Goal: Complete application form: Complete application form

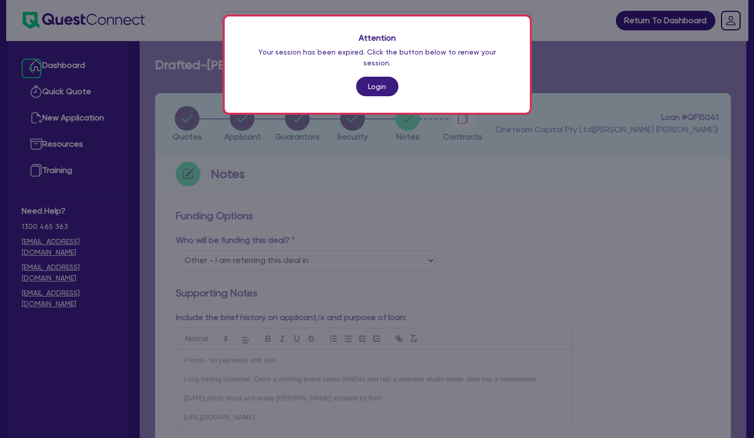
select select "Other"
click at [381, 77] on link "Login" at bounding box center [377, 87] width 42 height 20
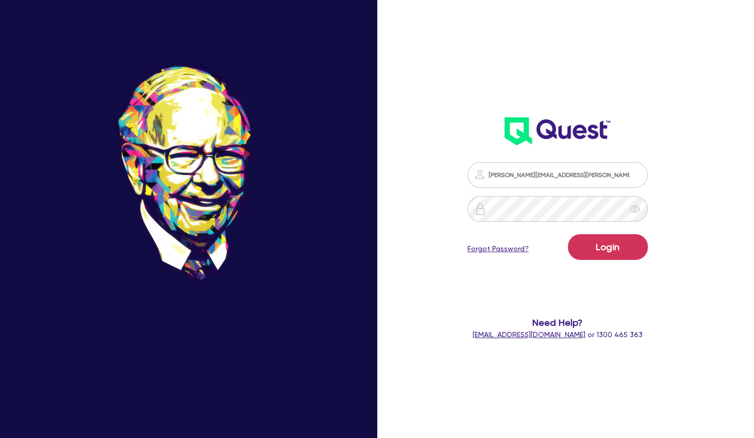
click at [668, 299] on div "[PERSON_NAME][EMAIL_ADDRESS][PERSON_NAME][DOMAIN_NAME] Login Forgot Password? N…" at bounding box center [567, 219] width 251 height 524
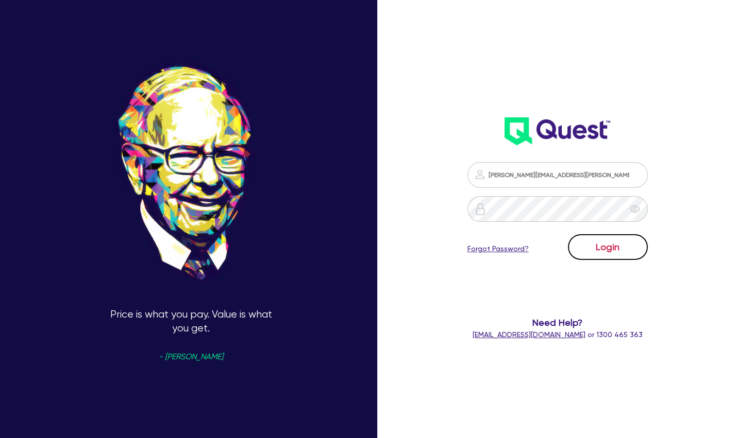
click at [612, 248] on button "Login" at bounding box center [608, 247] width 80 height 26
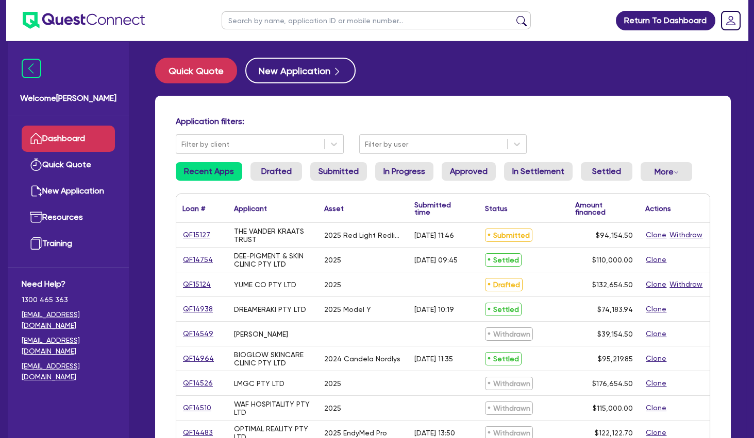
click at [300, 17] on input "text" at bounding box center [376, 20] width 309 height 18
paste input "ABHIVRIDH"
type input "ABHIVRIDH"
click at [513, 15] on button "submit" at bounding box center [521, 22] width 16 height 14
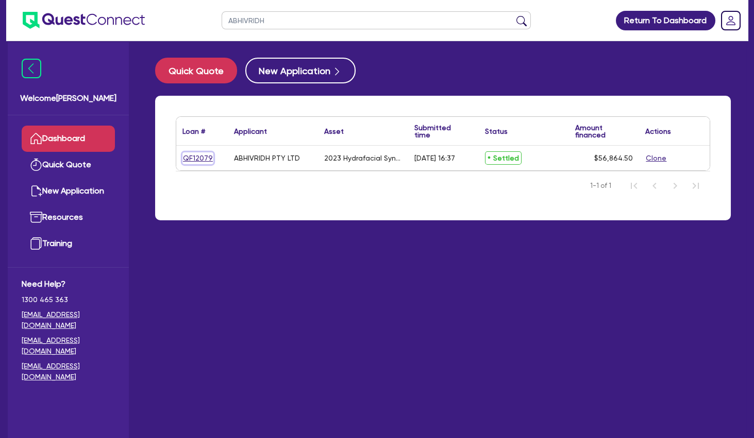
click at [205, 158] on link "QF12079" at bounding box center [197, 159] width 31 height 12
select select "TERTIARY_ASSETS"
select select "BEAUTY_EQUIPMENT"
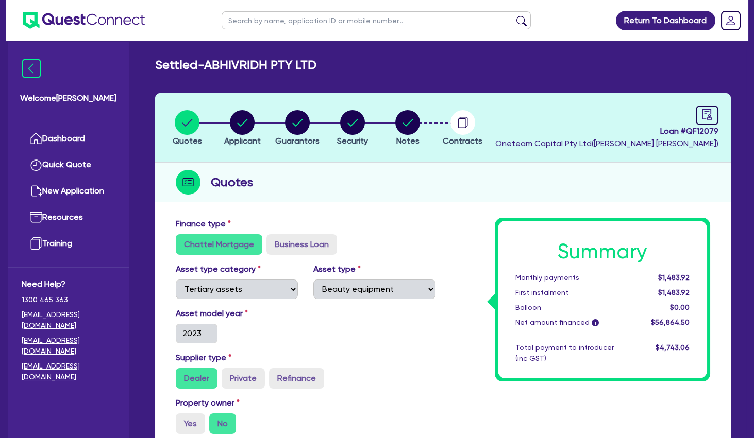
scroll to position [334, 0]
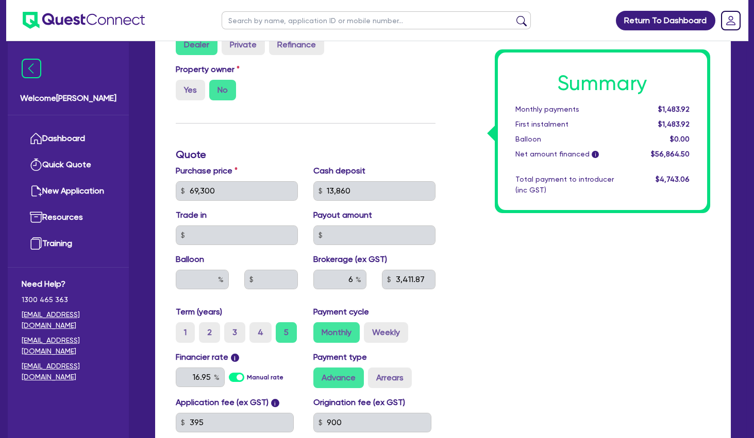
click at [426, 70] on div "Property owner Yes No" at bounding box center [305, 85] width 275 height 45
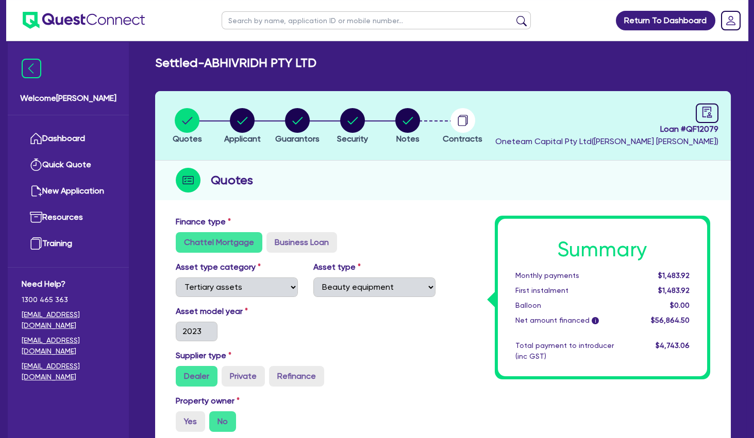
scroll to position [0, 0]
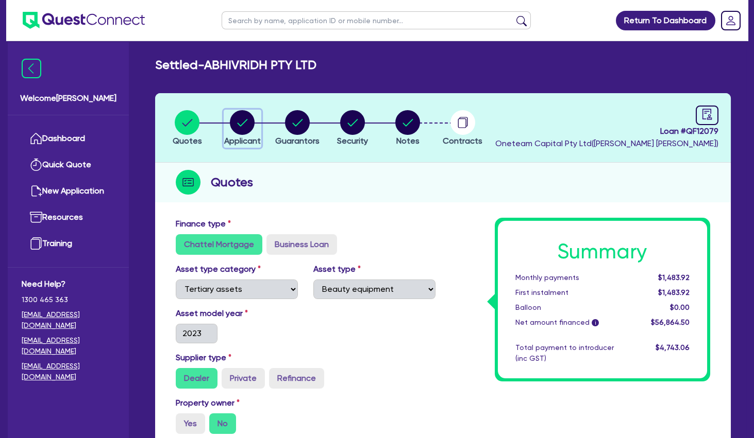
click at [246, 123] on circle "button" at bounding box center [242, 122] width 25 height 25
select select "COMPANY"
select select "HEALTH_BEAUTY"
select select "HAIR_BEAUTY_SALONS"
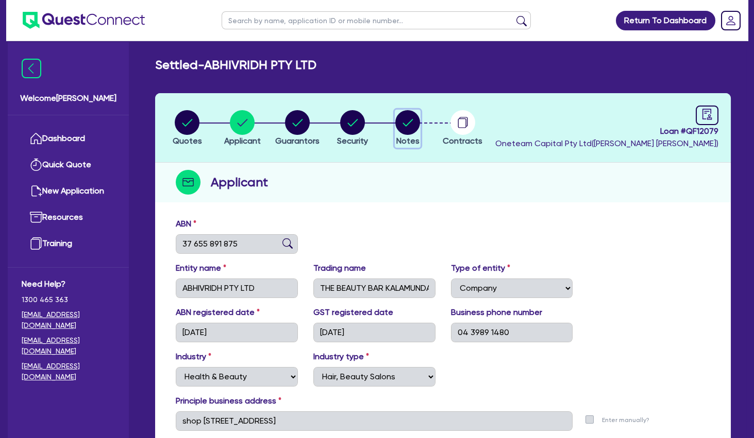
click at [406, 119] on circle "button" at bounding box center [407, 122] width 25 height 25
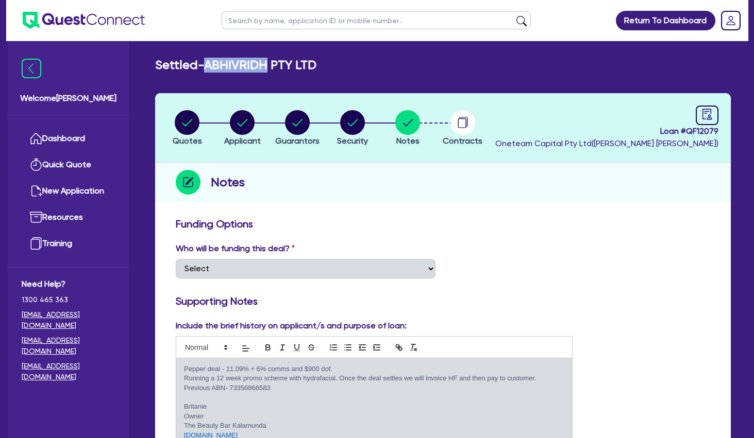
drag, startPoint x: 275, startPoint y: 66, endPoint x: 212, endPoint y: 66, distance: 62.9
click at [212, 66] on h2 "Settled - ABHIVRIDH PTY LTD" at bounding box center [235, 65] width 161 height 15
copy h2 "ABHIVRIDH"
click at [313, 13] on input "text" at bounding box center [376, 20] width 309 height 18
paste input "ABHIVRIDH"
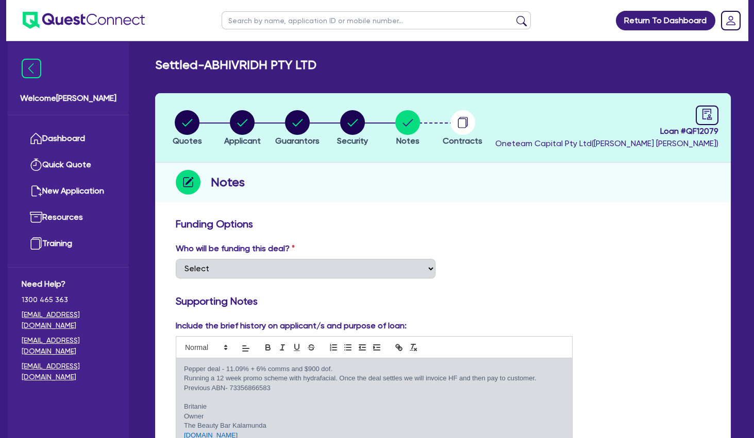
type input "ABHIVRIDH"
click button "submit" at bounding box center [521, 22] width 16 height 14
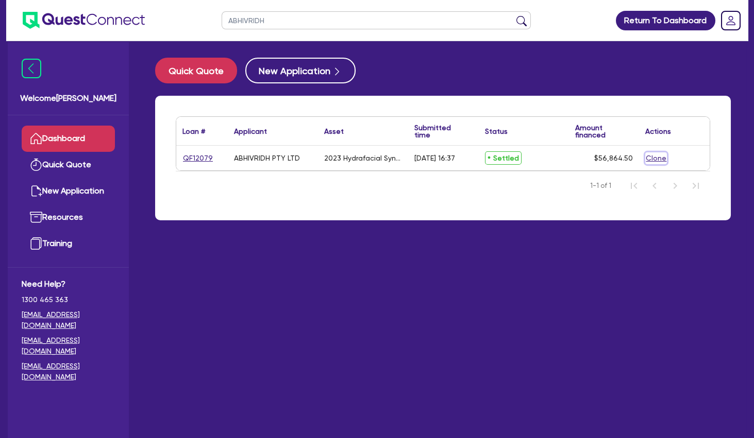
click at [653, 157] on button "Clone" at bounding box center [656, 159] width 22 height 12
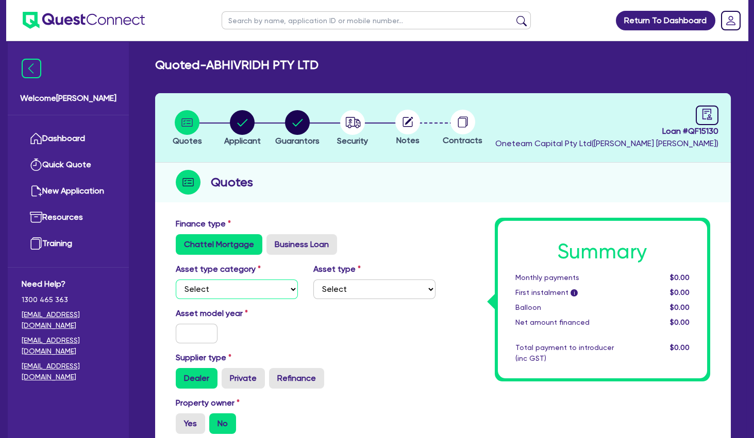
click at [176, 280] on select "Select Cars and light trucks Primary assets Secondary assets Tertiary assets" at bounding box center [237, 290] width 122 height 20
select select "TERTIARY_ASSETS"
click option "Tertiary assets" at bounding box center [0, 0] width 0 height 0
click at [313, 280] on select "Select Beauty equipment IT equipment IT software Watercraft Other" at bounding box center [374, 290] width 122 height 20
select select "BEAUTY_EQUIPMENT"
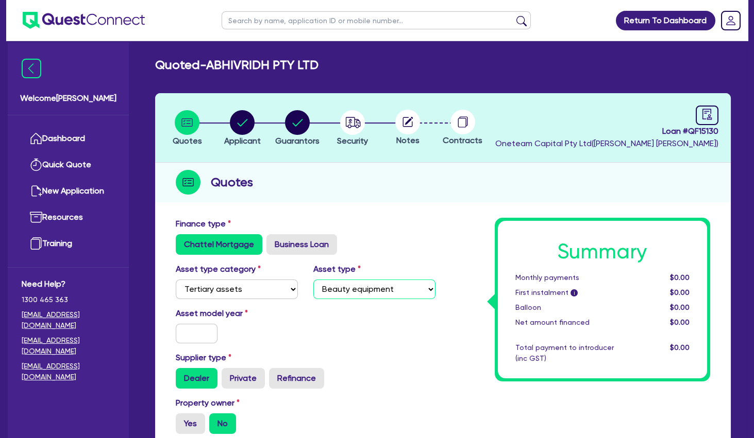
click option "Beauty equipment" at bounding box center [0, 0] width 0 height 0
click at [192, 334] on input "text" at bounding box center [197, 334] width 42 height 20
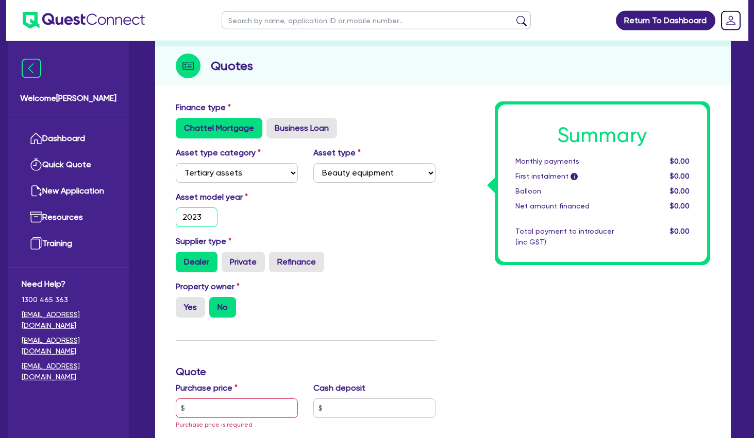
scroll to position [167, 0]
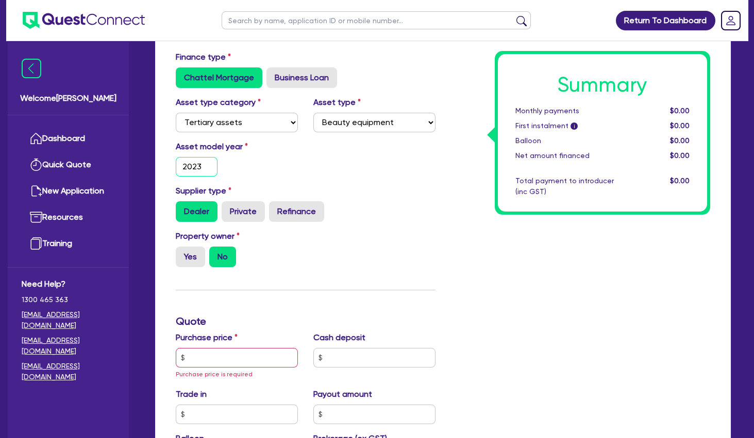
type input "2023"
click at [306, 283] on div "Finance type Chattel Mortgage Business Loan Asset type category Select Cars and…" at bounding box center [305, 364] width 275 height 626
click at [250, 357] on input "text" at bounding box center [237, 358] width 122 height 20
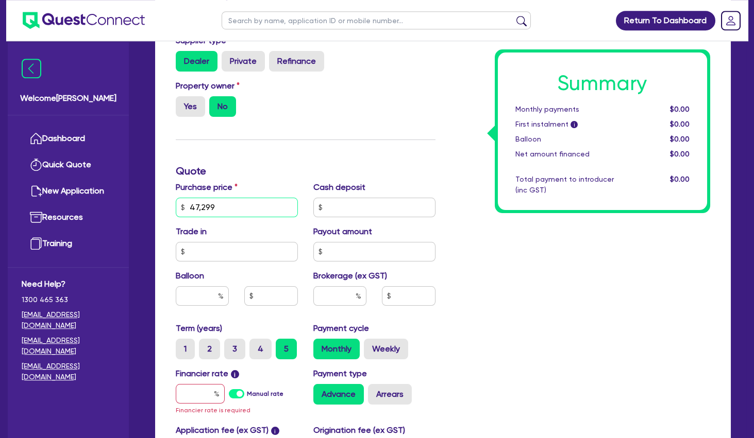
scroll to position [334, 0]
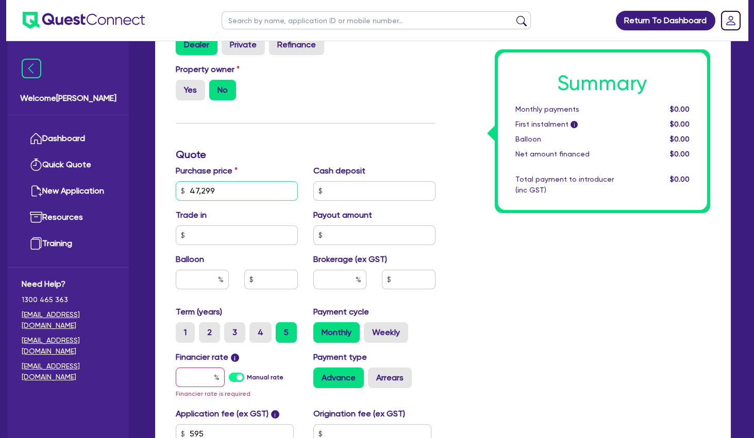
type input "47,299"
click at [192, 377] on input "text" at bounding box center [200, 378] width 49 height 20
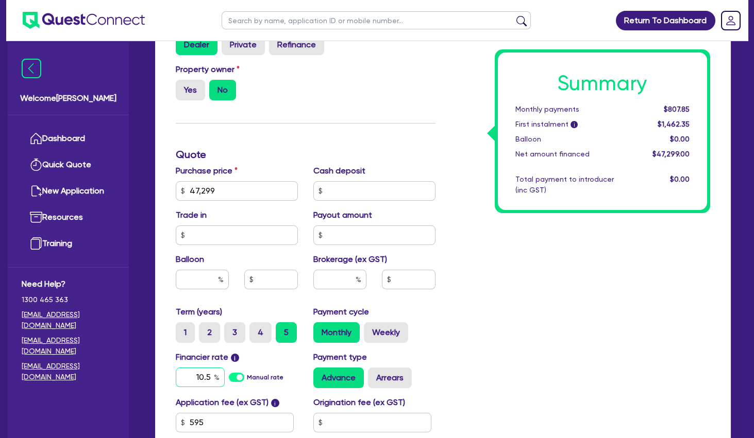
type input "10.5"
click at [337, 275] on input "text" at bounding box center [339, 280] width 53 height 20
type input "4"
type input "5"
click at [477, 298] on div "Summary Monthly payments Calculating... First instalment i Calculating... Ballo…" at bounding box center [580, 185] width 275 height 602
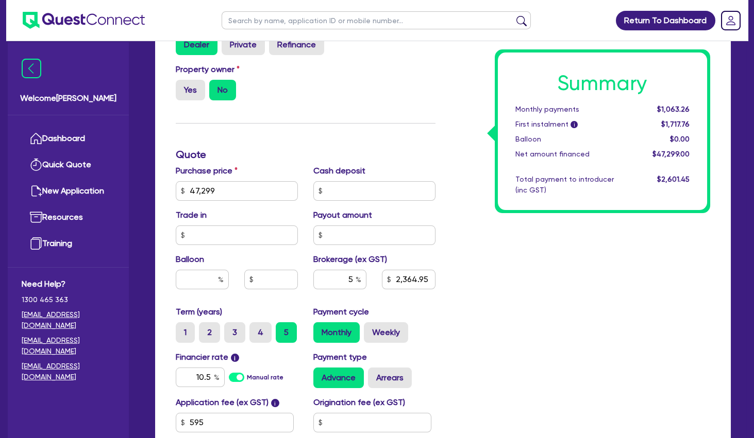
scroll to position [445, 0]
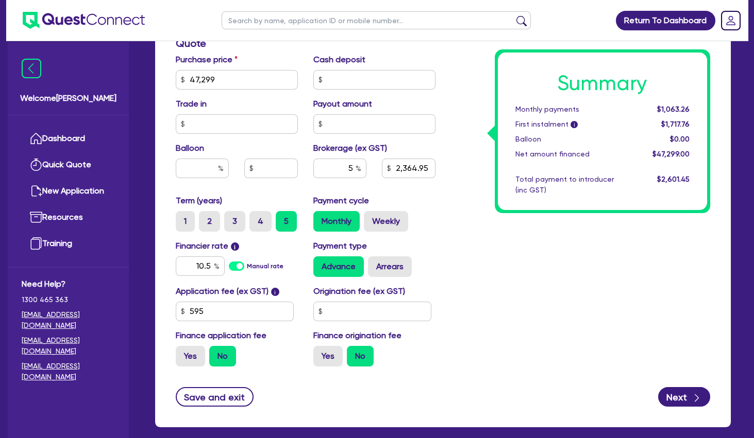
click at [549, 319] on div "Summary Monthly payments $1,063.26 First instalment i $1,717.76 Balloon $0.00 N…" at bounding box center [580, 74] width 275 height 602
click at [680, 401] on button "Next" at bounding box center [684, 397] width 52 height 20
type input "2,364.95"
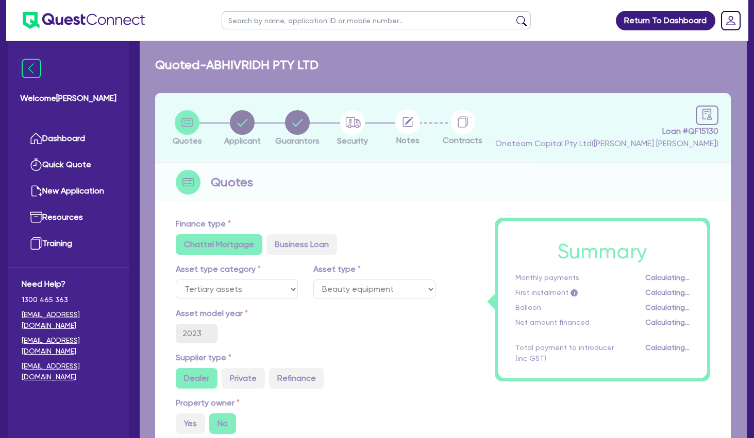
select select "COMPANY"
select select "HEALTH_BEAUTY"
select select "HAIR_BEAUTY_SALONS"
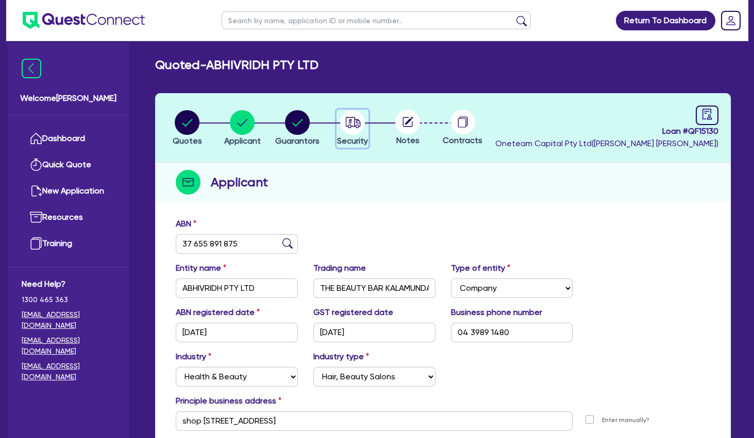
click at [356, 124] on circle "button" at bounding box center [352, 122] width 25 height 25
select select "TERTIARY_ASSETS"
select select "BEAUTY_EQUIPMENT"
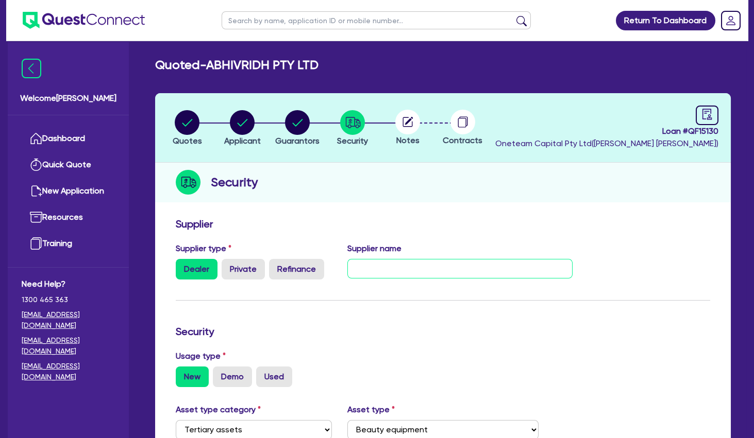
click at [390, 268] on input "text" at bounding box center [459, 269] width 225 height 20
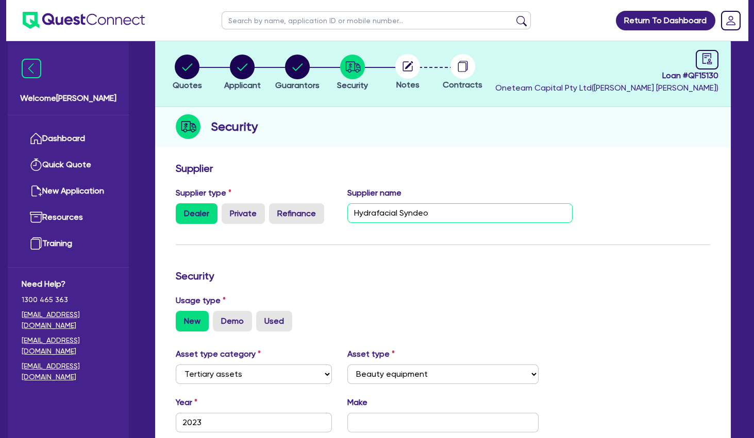
drag, startPoint x: 435, startPoint y: 209, endPoint x: 325, endPoint y: 206, distance: 110.3
click at [347, 206] on input "Hydrafacial Syndeo" at bounding box center [459, 214] width 225 height 20
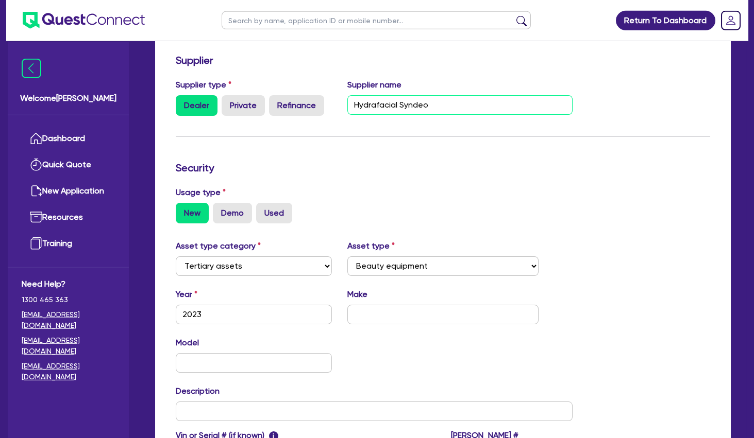
scroll to position [223, 0]
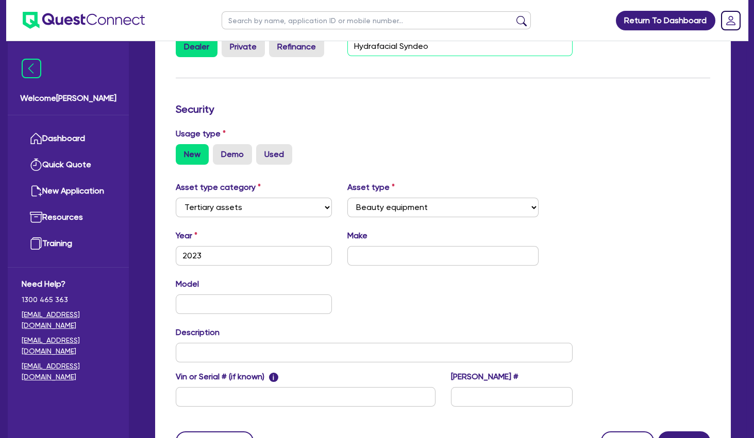
type input "Hydrafacial Syndeo"
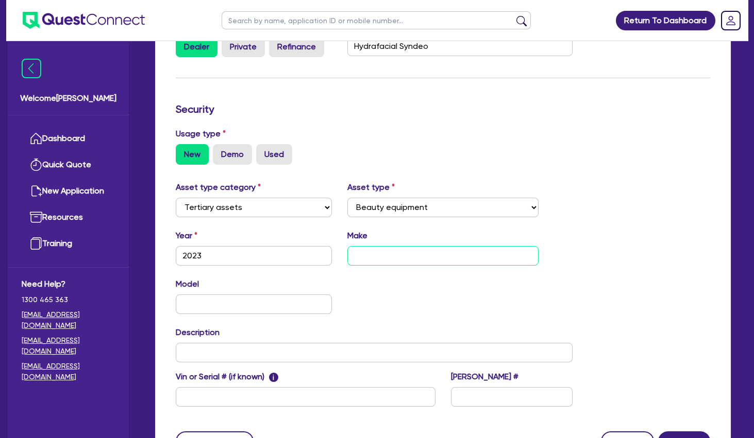
click at [382, 249] on input "text" at bounding box center [442, 256] width 191 height 20
paste input "Hydrafacial Syndeo"
type input "Hydrafacial Syndeo"
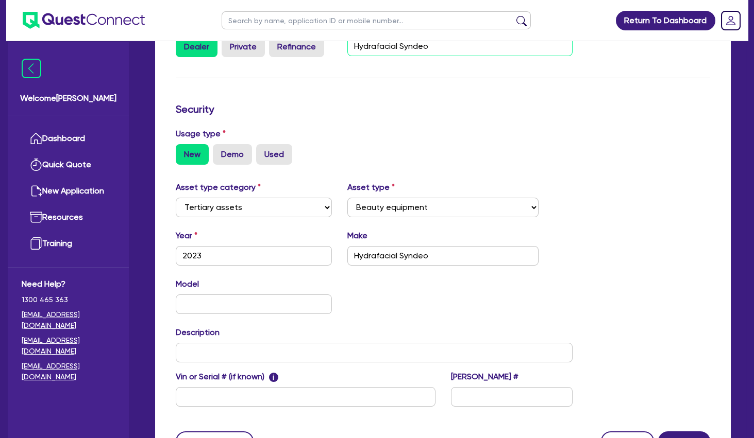
drag, startPoint x: 436, startPoint y: 49, endPoint x: 400, endPoint y: 48, distance: 36.1
click at [400, 48] on input "Hydrafacial Syndeo" at bounding box center [459, 47] width 225 height 20
type input "Hydrafacial"
click at [576, 178] on form "Supplier Supplier type Dealer Private Refinance Supplier name Hydrafacial Secur…" at bounding box center [443, 223] width 534 height 456
click at [645, 340] on div "Asset type category Select Cars and light trucks Primary assets Secondary asset…" at bounding box center [443, 300] width 550 height 238
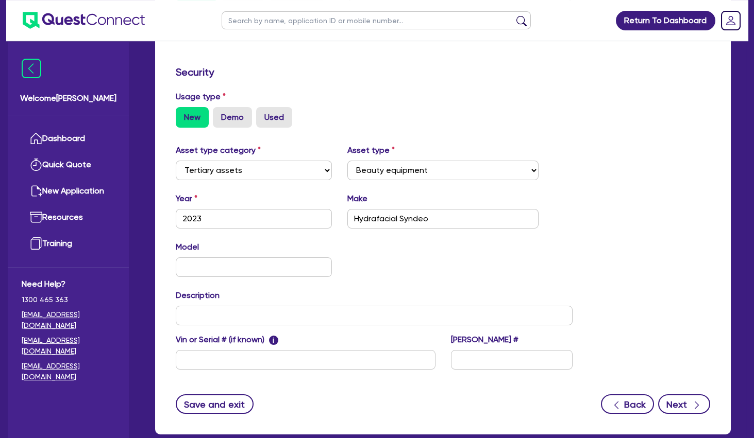
scroll to position [278, 0]
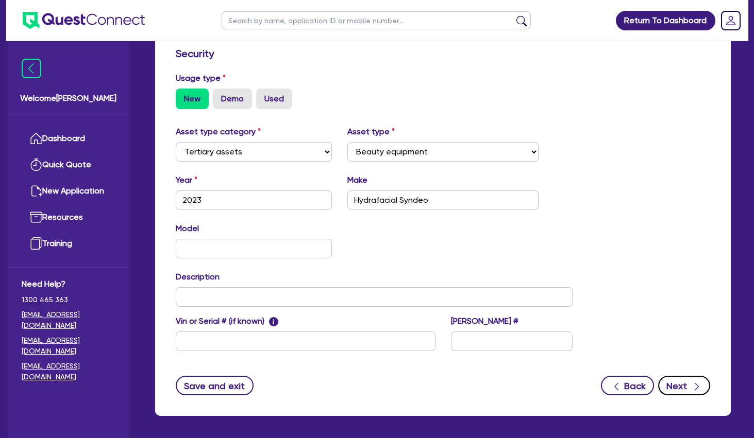
click at [686, 384] on button "Next" at bounding box center [684, 386] width 52 height 20
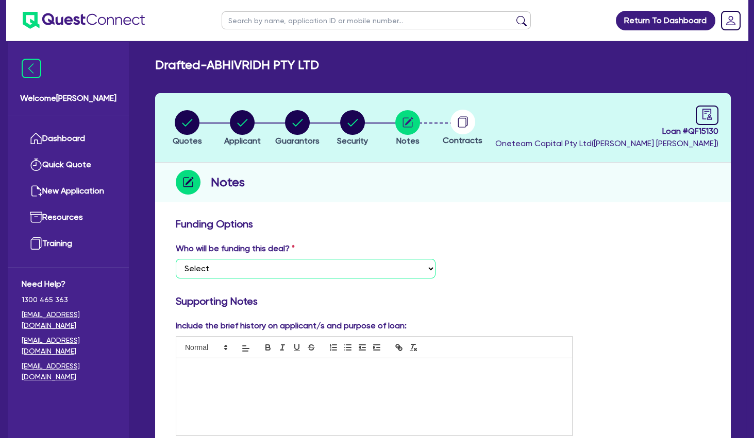
click at [176, 259] on select "Select I want Quest to fund 100% I will fund 100% I will co-fund with Quest Oth…" at bounding box center [306, 269] width 260 height 20
select select "Other"
click option "Other - I am referring this deal in" at bounding box center [0, 0] width 0 height 0
click at [256, 371] on p at bounding box center [374, 369] width 380 height 9
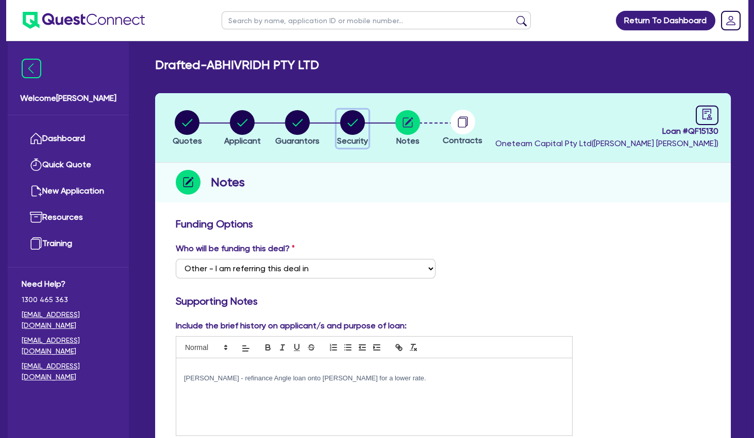
click at [359, 122] on circle "button" at bounding box center [352, 122] width 25 height 25
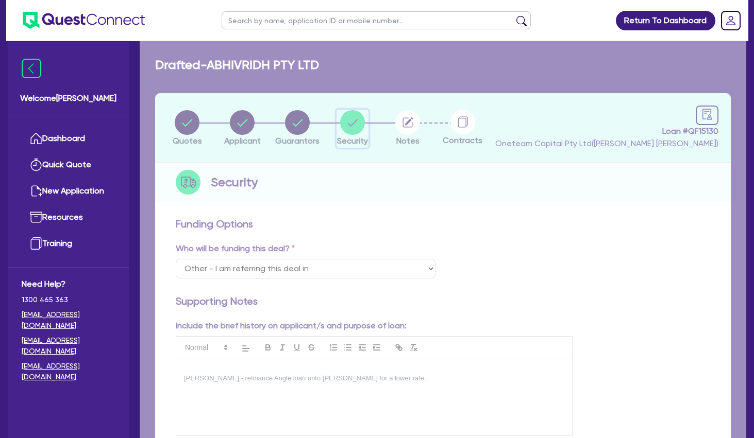
select select "TERTIARY_ASSETS"
select select "BEAUTY_EQUIPMENT"
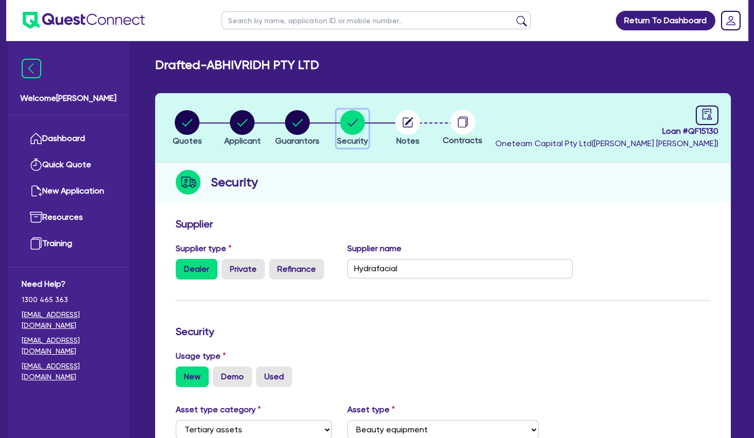
scroll to position [223, 0]
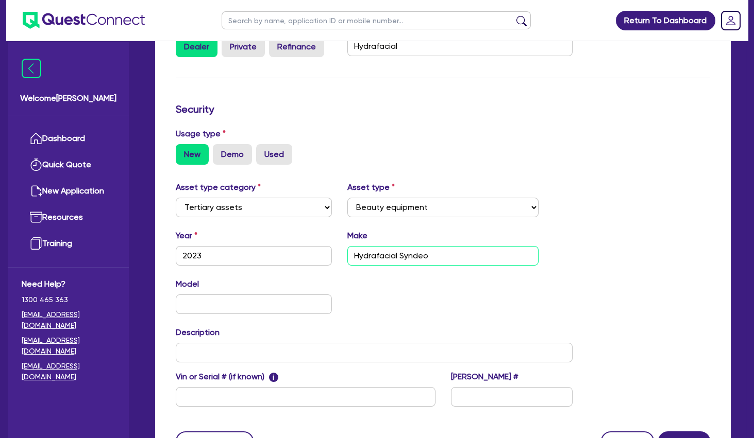
drag, startPoint x: 451, startPoint y: 256, endPoint x: 319, endPoint y: 249, distance: 132.6
click at [347, 249] on input "Hydrafacial Syndeo" at bounding box center [442, 256] width 191 height 20
paste input "2023 Hydrafacial Syndeo 240V Black"
type input "2023 Hydrafacial Syndeo 240V Black"
click at [397, 286] on div "Model KM" at bounding box center [374, 300] width 412 height 44
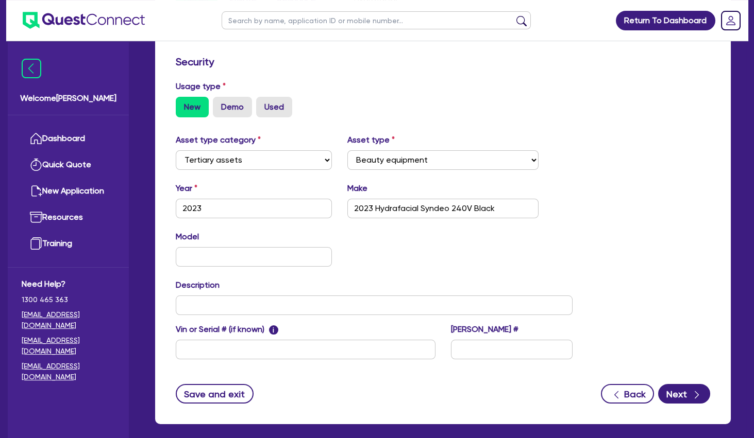
scroll to position [318, 0]
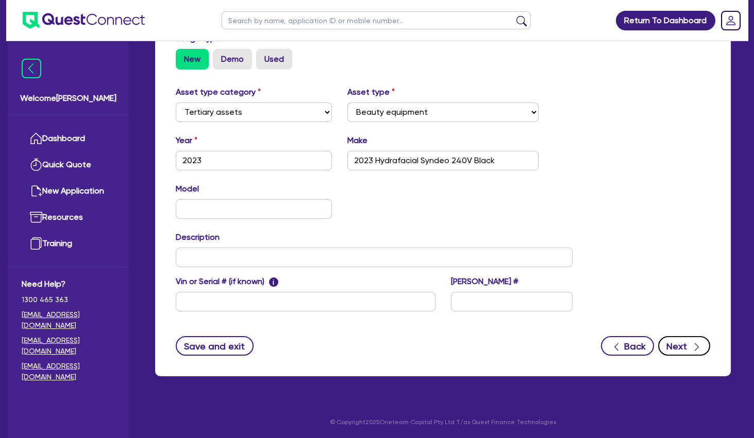
click at [680, 346] on button "Next" at bounding box center [684, 346] width 52 height 20
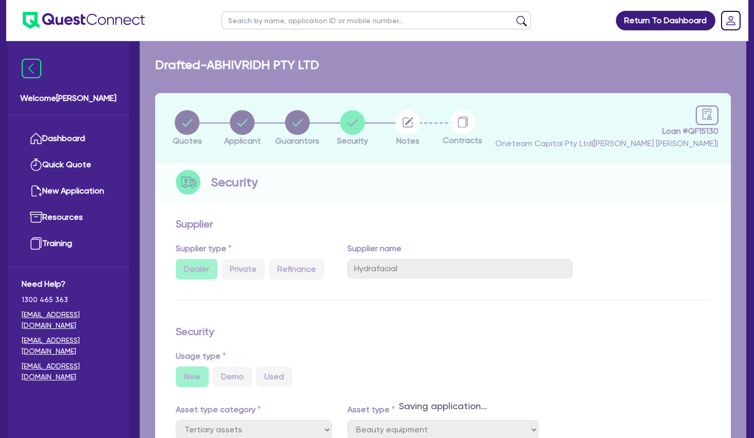
select select "Other"
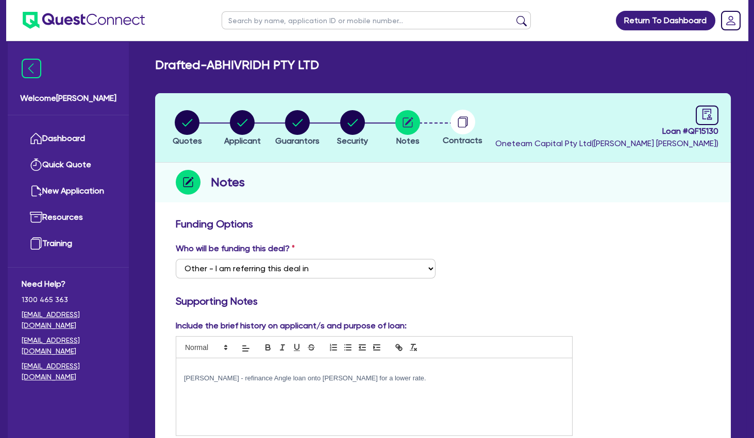
click at [397, 226] on h3 "Funding Options" at bounding box center [443, 224] width 534 height 12
click at [370, 221] on h3 "Funding Options" at bounding box center [443, 224] width 534 height 12
drag, startPoint x: 649, startPoint y: 214, endPoint x: 429, endPoint y: 189, distance: 221.5
drag, startPoint x: 296, startPoint y: 123, endPoint x: 307, endPoint y: 164, distance: 42.0
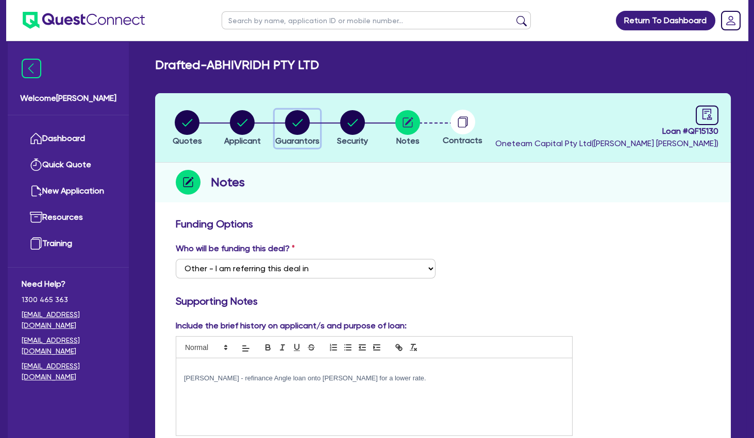
click at [296, 124] on circle "button" at bounding box center [297, 122] width 25 height 25
select select "MRS"
select select "WA"
select select "DE_FACTO"
select select "CASH"
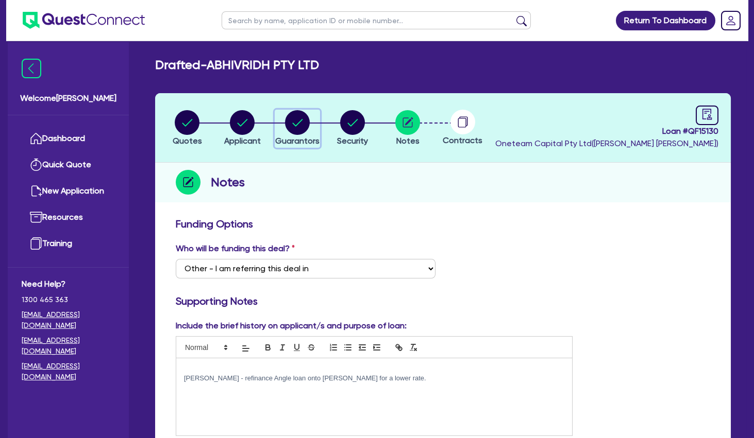
select select "VEHICLE"
select select "HOUSEHOLD_PERSONAL"
select select "VEHICLE_LOAN"
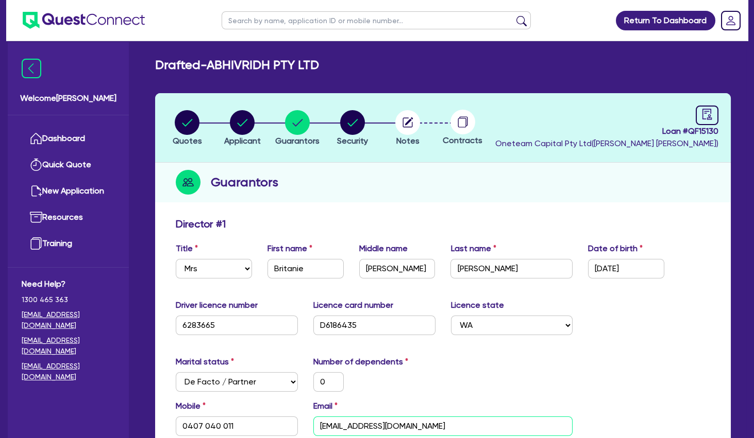
click at [359, 430] on input "[EMAIL_ADDRESS][DOMAIN_NAME]" at bounding box center [443, 427] width 260 height 20
click at [189, 126] on circle "button" at bounding box center [187, 122] width 25 height 25
select select "TERTIARY_ASSETS"
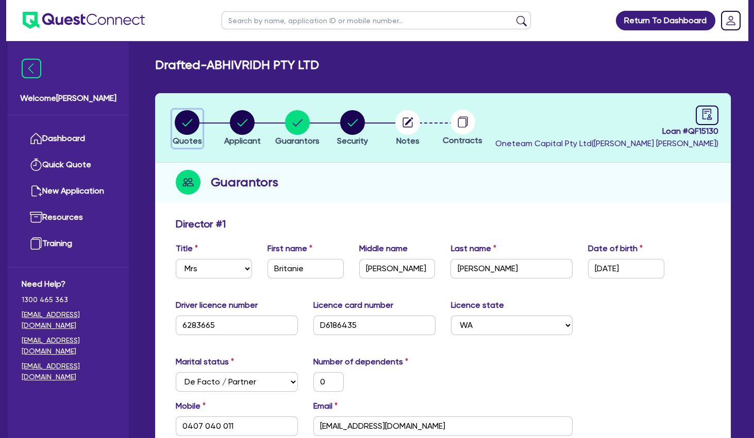
select select "BEAUTY_EQUIPMENT"
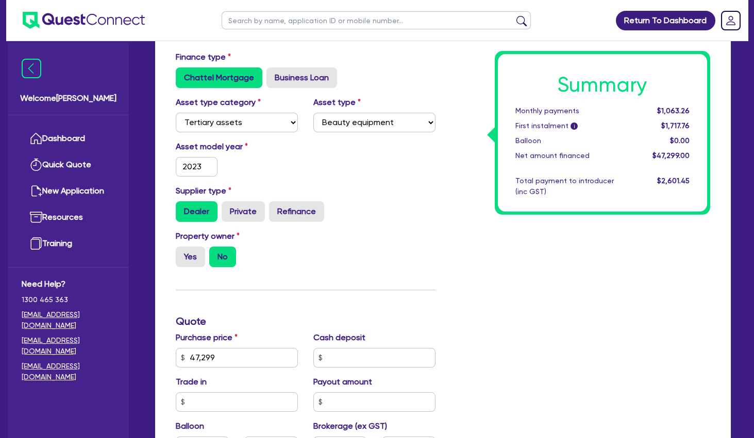
scroll to position [278, 0]
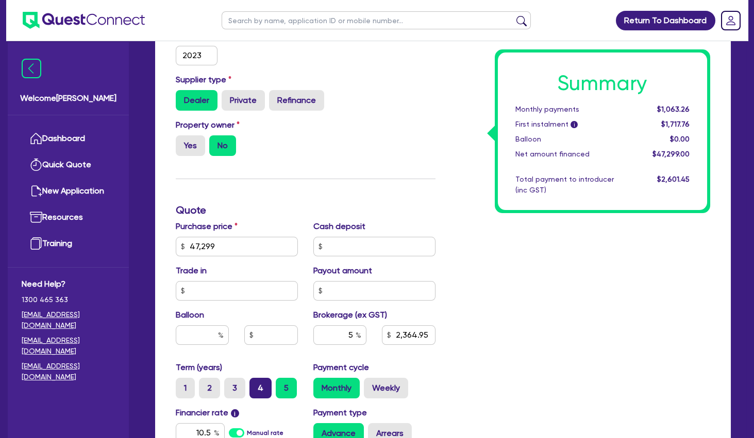
click at [264, 388] on label "4" at bounding box center [260, 388] width 22 height 21
click at [256, 385] on input "4" at bounding box center [252, 381] width 7 height 7
radio input "true"
type input "47,299"
type input "2,364.95"
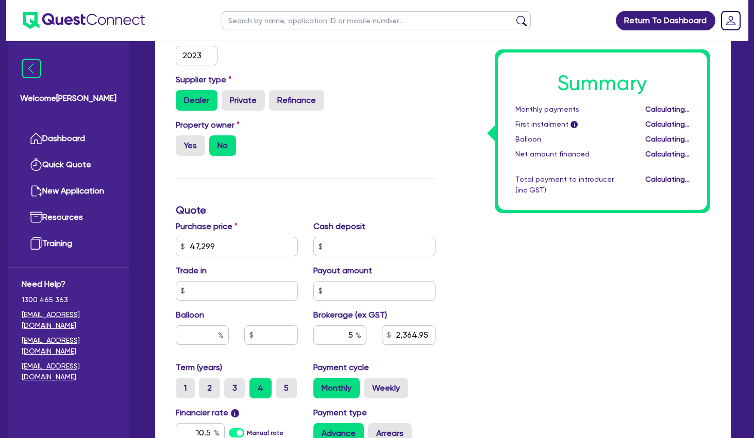
type input "47,299"
type input "2,364.95"
click at [235, 387] on label "3" at bounding box center [234, 388] width 21 height 21
click at [231, 385] on input "3" at bounding box center [227, 381] width 7 height 7
radio input "true"
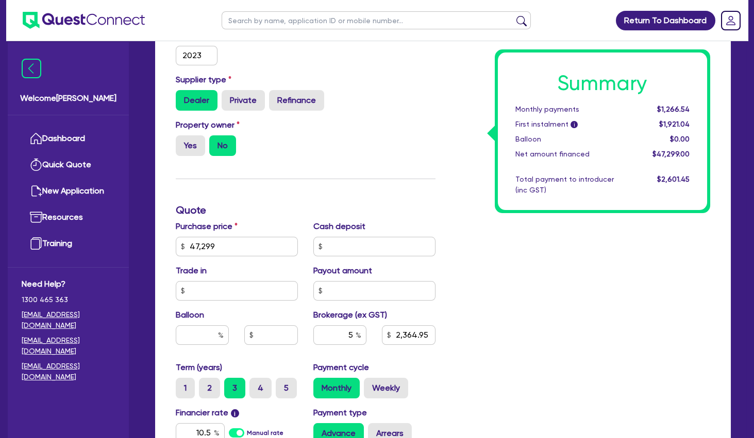
type input "47,299"
type input "2,364.95"
type input "47,299"
type input "2,364.95"
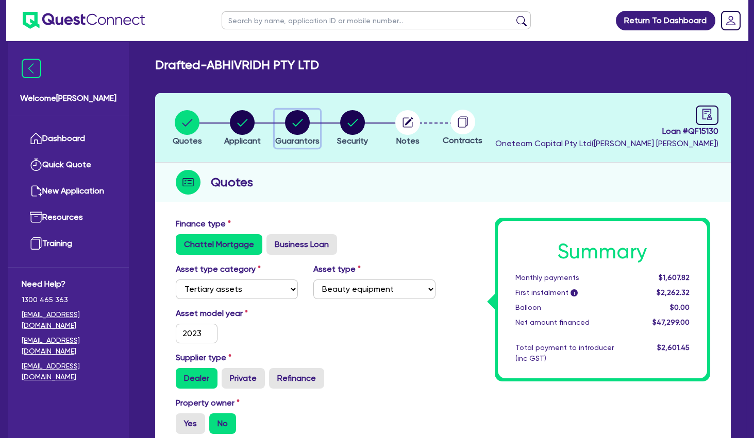
click at [294, 121] on circle "button" at bounding box center [297, 122] width 25 height 25
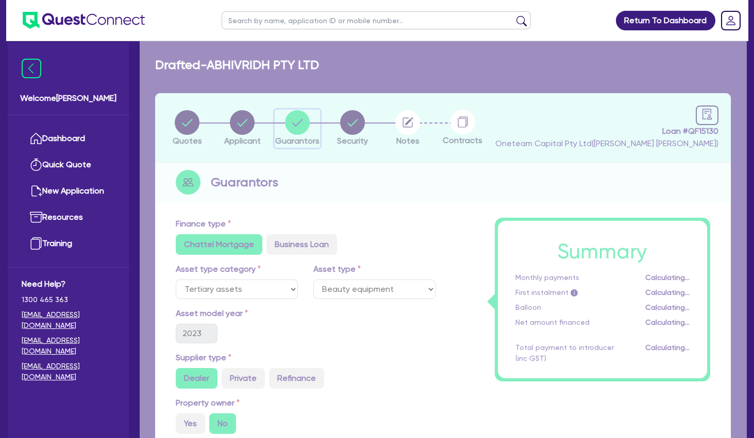
select select "MRS"
select select "WA"
select select "DE_FACTO"
select select "CASH"
select select "VEHICLE"
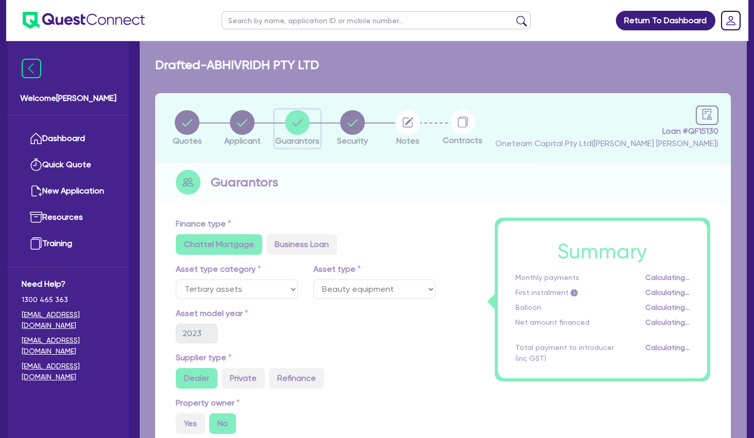
select select "HOUSEHOLD_PERSONAL"
select select "VEHICLE_LOAN"
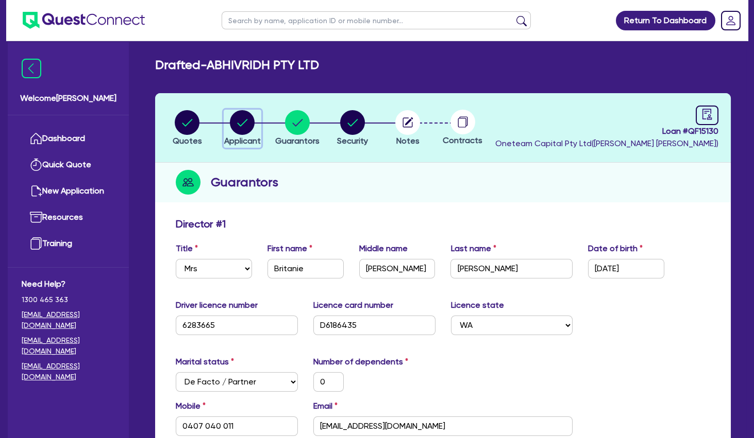
click at [251, 115] on circle "button" at bounding box center [242, 122] width 25 height 25
select select "COMPANY"
select select "HEALTH_BEAUTY"
select select "HAIR_BEAUTY_SALONS"
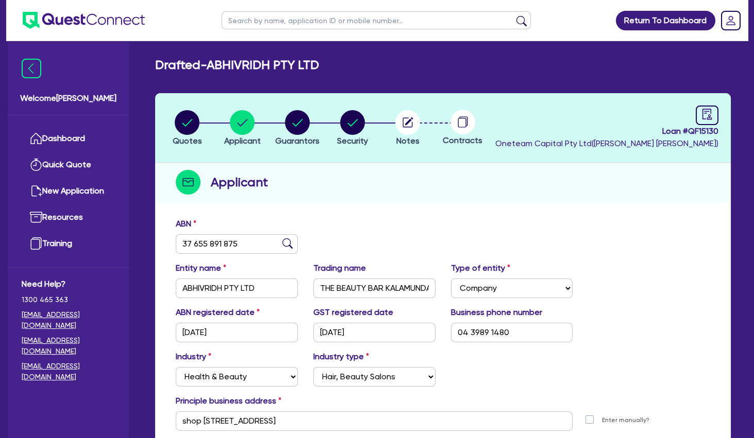
click at [268, 25] on input "text" at bounding box center [376, 20] width 309 height 18
type input "junie"
click button "submit" at bounding box center [521, 22] width 16 height 14
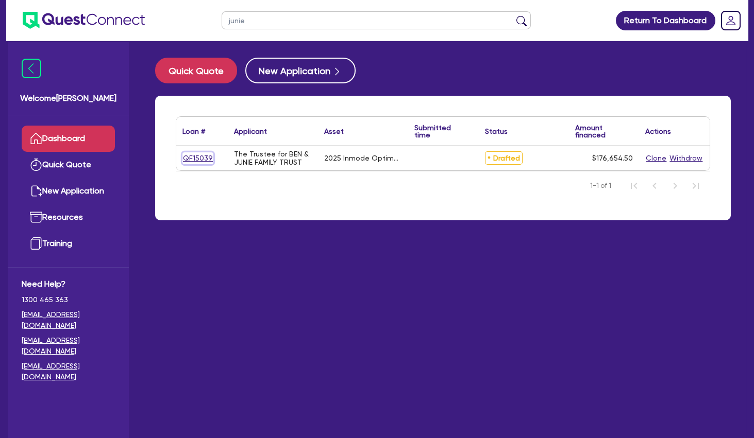
click at [207, 155] on link "QF15039" at bounding box center [197, 159] width 31 height 12
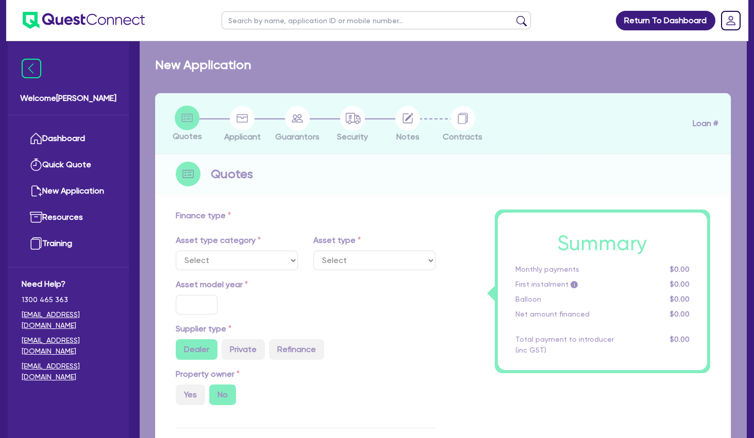
select select "TERTIARY_ASSETS"
type input "2025"
radio input "true"
type input "176,000"
type input "4"
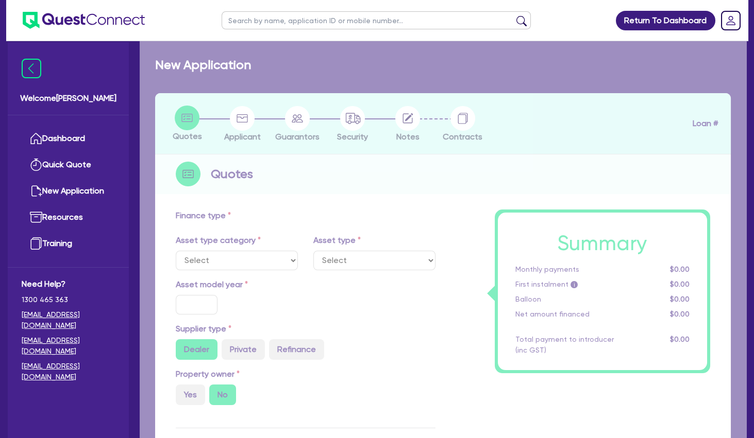
type input "7,066.18"
type input "8"
select select "BEAUTY_EQUIPMENT"
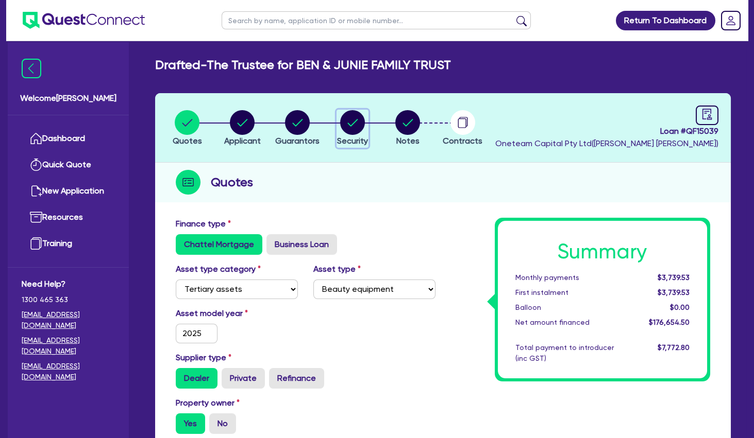
click at [357, 124] on circle "button" at bounding box center [352, 122] width 25 height 25
select select "TERTIARY_ASSETS"
select select "BEAUTY_EQUIPMENT"
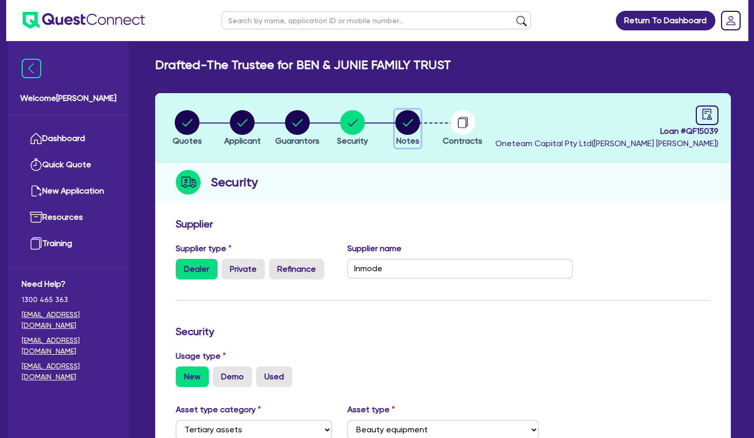
click at [399, 122] on circle "button" at bounding box center [407, 122] width 25 height 25
select select "Other"
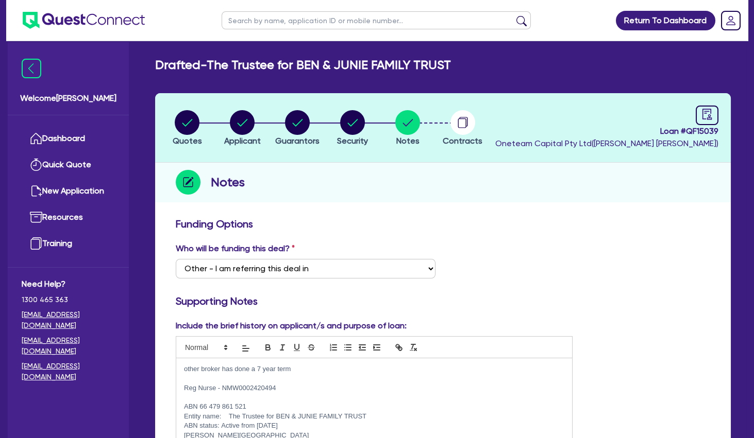
click at [312, 376] on p at bounding box center [374, 378] width 380 height 9
click at [285, 391] on p "Reg Nurse - NMW0002420494" at bounding box center [374, 388] width 380 height 9
click at [249, 122] on circle "button" at bounding box center [242, 122] width 25 height 25
select select "TRUST"
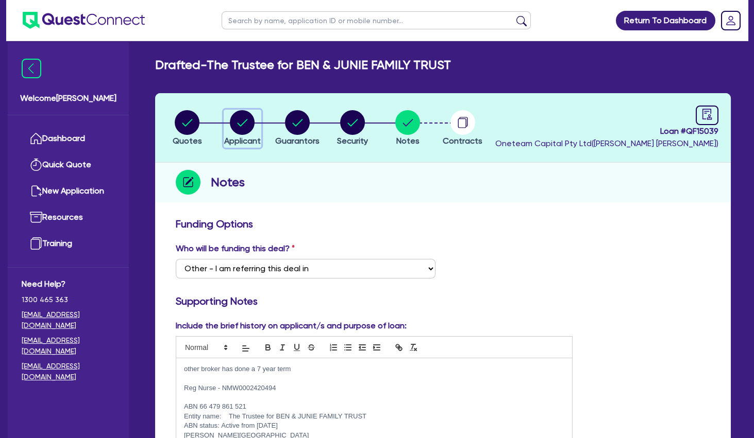
select select "COMPANY"
select select "HEALTH_BEAUTY"
select select "HAIR_BEAUTY_SALONS"
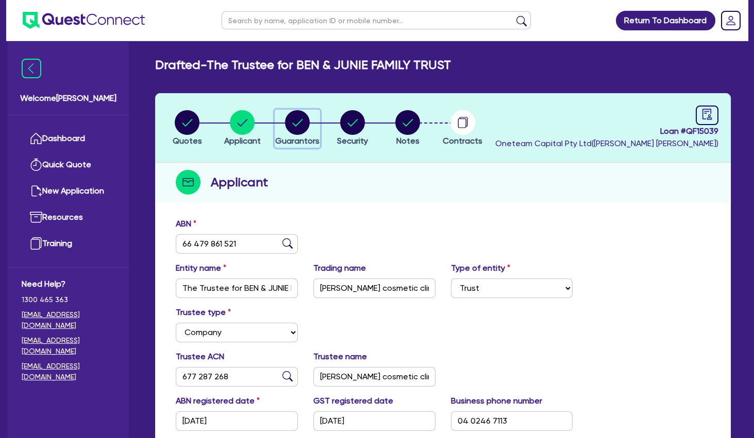
click at [309, 128] on icon "button" at bounding box center [297, 122] width 25 height 25
select select "MRS"
select select "VIC"
select select "MARRIED"
select select "PROPERTY"
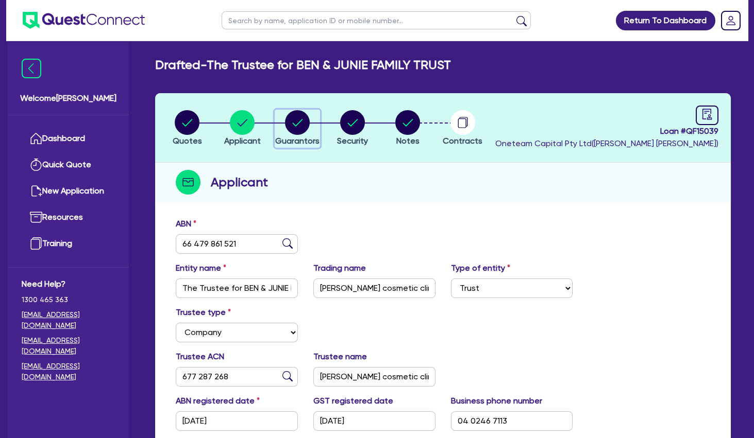
select select "CASH"
select select "VEHICLE"
select select "HOUSEHOLD_PERSONAL"
select select "OTHER"
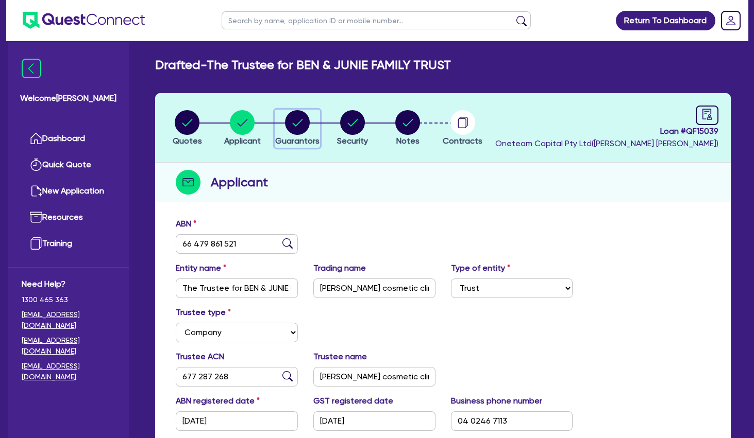
select select "MORTGAGE"
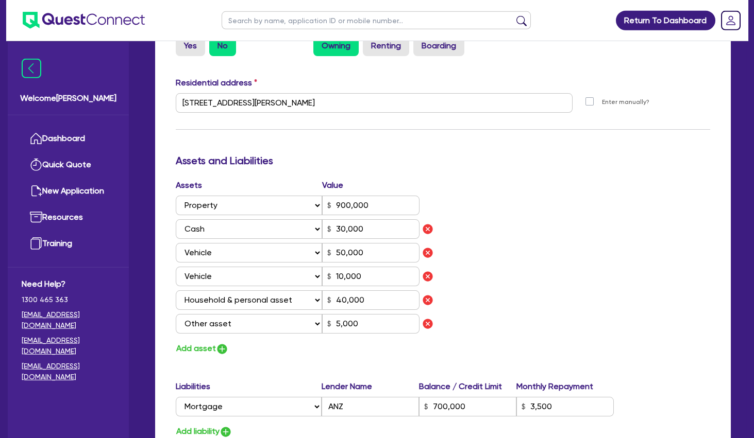
scroll to position [501, 0]
drag, startPoint x: 511, startPoint y: 189, endPoint x: 505, endPoint y: 192, distance: 6.5
click at [510, 189] on div "Assets Value Select Asset Cash Property Investment property Vehicle Truck Trail…" at bounding box center [443, 267] width 550 height 177
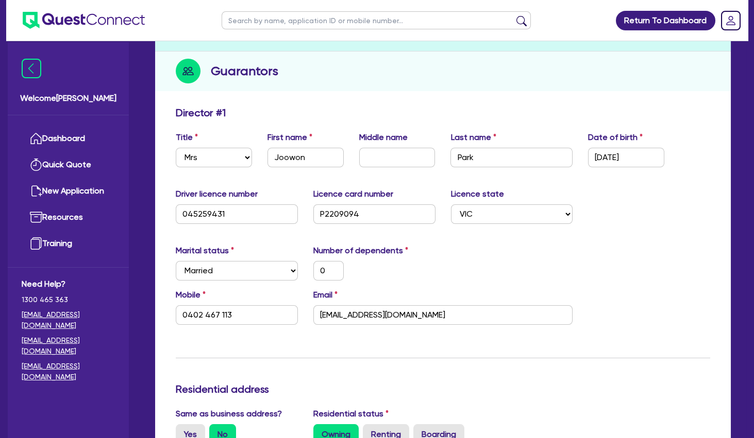
scroll to position [0, 0]
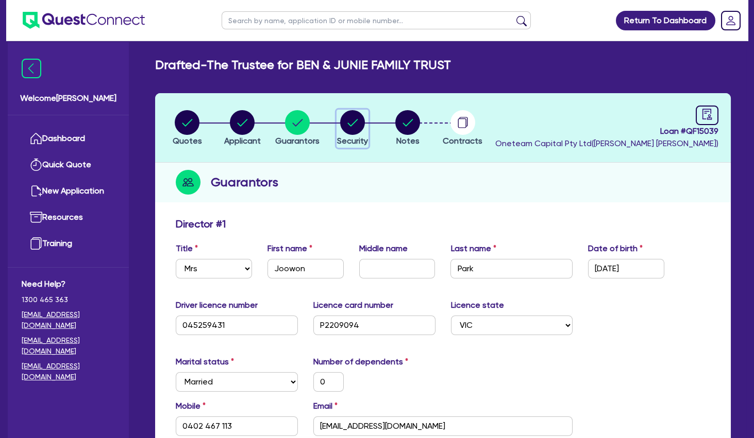
click at [352, 114] on circle "button" at bounding box center [352, 122] width 25 height 25
select select "TERTIARY_ASSETS"
select select "BEAUTY_EQUIPMENT"
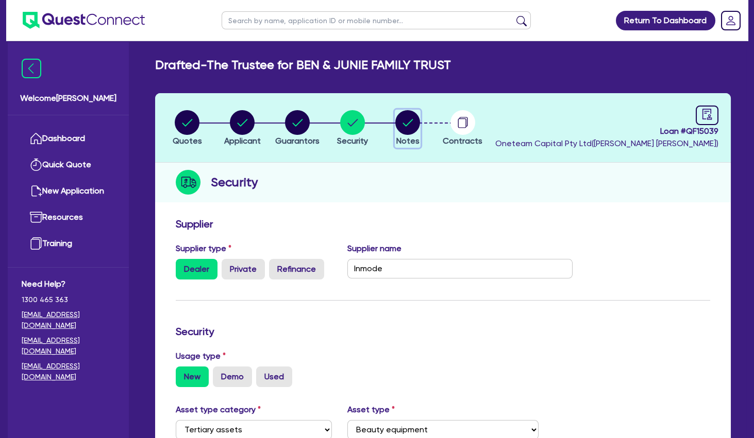
click at [419, 126] on circle "button" at bounding box center [407, 122] width 25 height 25
select select "Other"
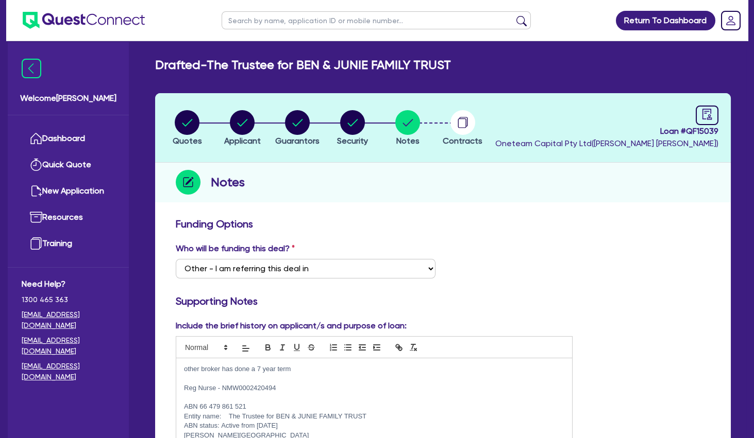
drag, startPoint x: 609, startPoint y: 241, endPoint x: 595, endPoint y: 237, distance: 14.7
click at [182, 125] on circle "button" at bounding box center [187, 122] width 25 height 25
select select "TERTIARY_ASSETS"
select select "BEAUTY_EQUIPMENT"
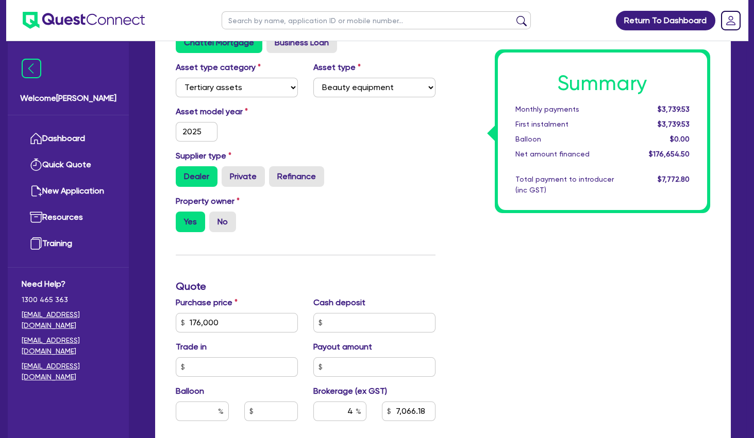
scroll to position [278, 0]
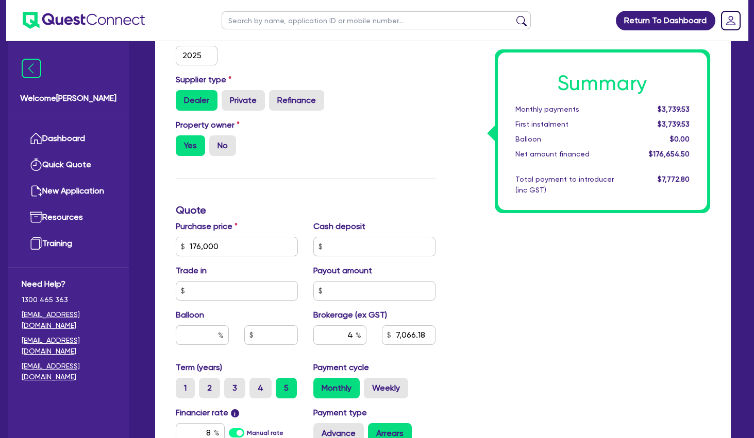
click at [504, 269] on div "Summary Monthly payments $3,739.53 First instalment $3,739.53 Balloon $0.00 Net…" at bounding box center [580, 241] width 275 height 602
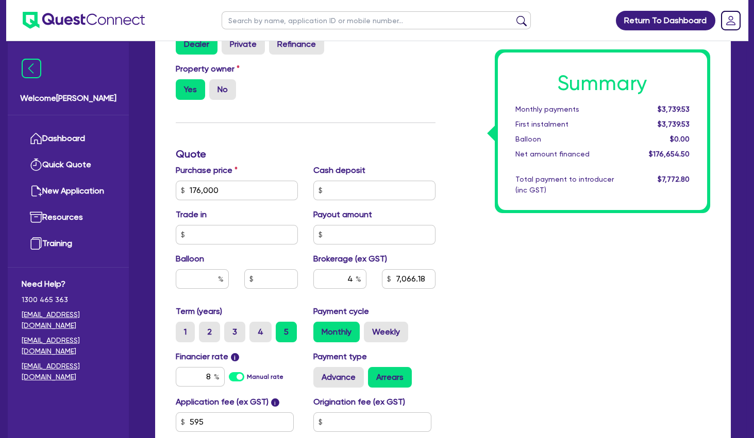
scroll to position [445, 0]
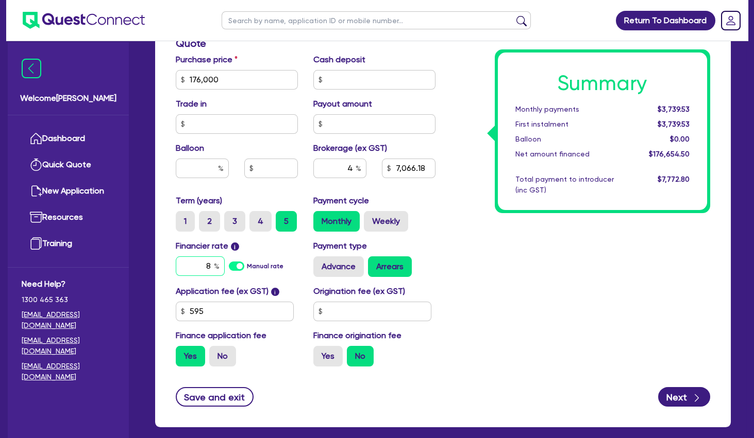
drag, startPoint x: 202, startPoint y: 266, endPoint x: 235, endPoint y: 267, distance: 33.0
click at [225, 267] on input "8" at bounding box center [200, 267] width 49 height 20
type input "10"
type input "176,000"
type input "7,066.18"
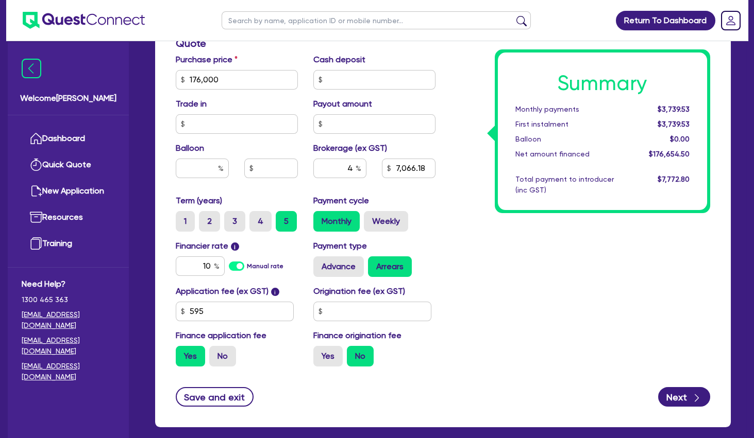
type input "176,000"
type input "7,066.18"
click at [512, 268] on div "Summary Monthly payments $3,739.53 First instalment $3,739.53 Balloon $0.00 Net…" at bounding box center [580, 74] width 275 height 602
drag, startPoint x: 632, startPoint y: 113, endPoint x: 668, endPoint y: 142, distance: 45.8
click at [666, 141] on div "Summary Monthly payments $3,918.54 First instalment $3,918.54 Balloon $0.00 Net…" at bounding box center [603, 132] width 210 height 158
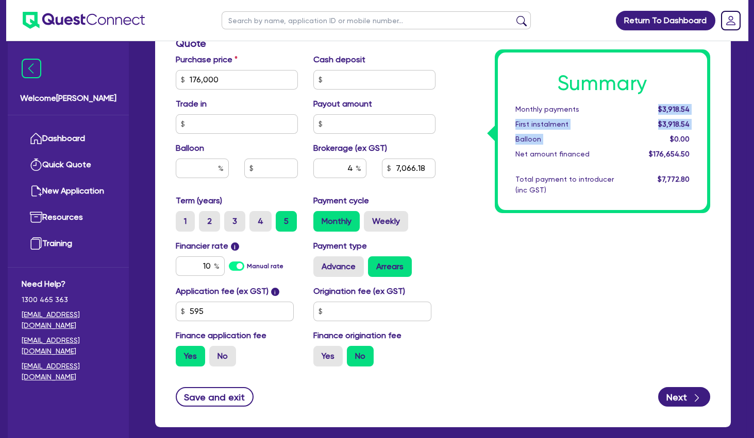
click at [674, 143] on span "$0.00" at bounding box center [680, 139] width 20 height 8
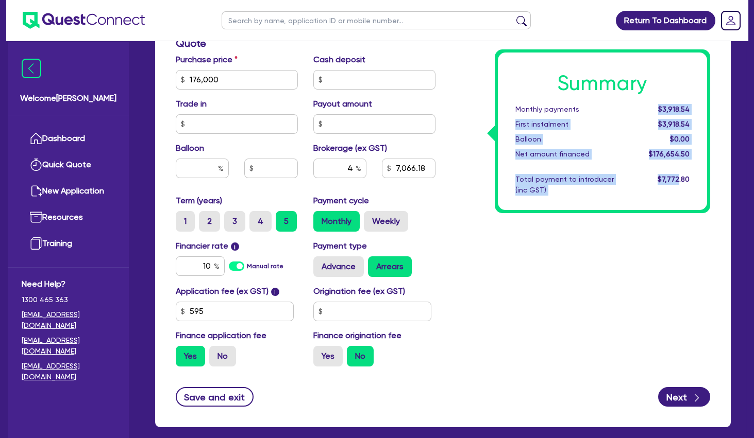
drag, startPoint x: 680, startPoint y: 168, endPoint x: 628, endPoint y: 114, distance: 75.1
click at [628, 114] on div "Summary Monthly payments $3,918.54 First instalment $3,918.54 Balloon $0.00 Net…" at bounding box center [603, 132] width 210 height 158
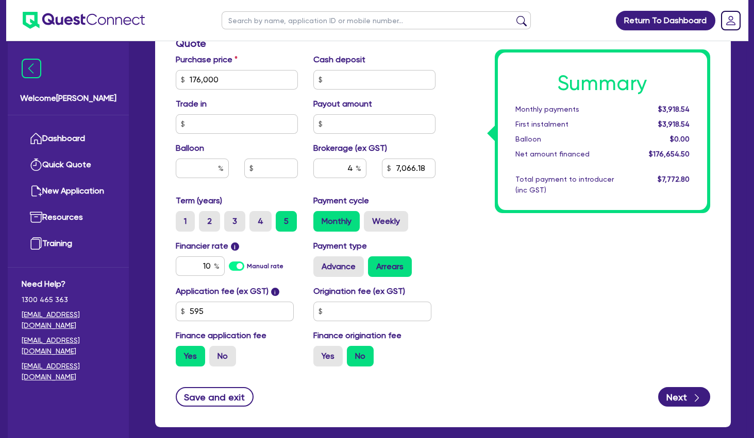
click at [628, 114] on div "Monthly payments" at bounding box center [571, 109] width 127 height 11
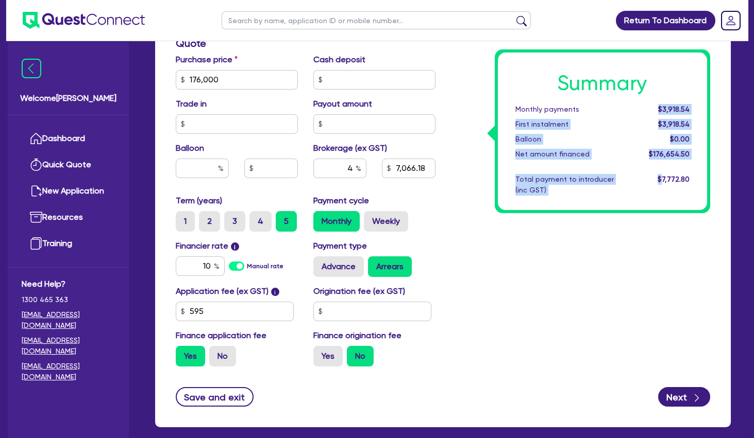
drag, startPoint x: 630, startPoint y: 107, endPoint x: 662, endPoint y: 168, distance: 69.1
click at [662, 168] on div "Summary Monthly payments $3,918.54 First instalment $3,918.54 Balloon $0.00 Net…" at bounding box center [603, 132] width 210 height 158
drag, startPoint x: 668, startPoint y: 176, endPoint x: 600, endPoint y: 109, distance: 94.7
click at [600, 109] on div "Summary Monthly payments $3,918.54 First instalment $3,918.54 Balloon $0.00 Net…" at bounding box center [603, 132] width 210 height 158
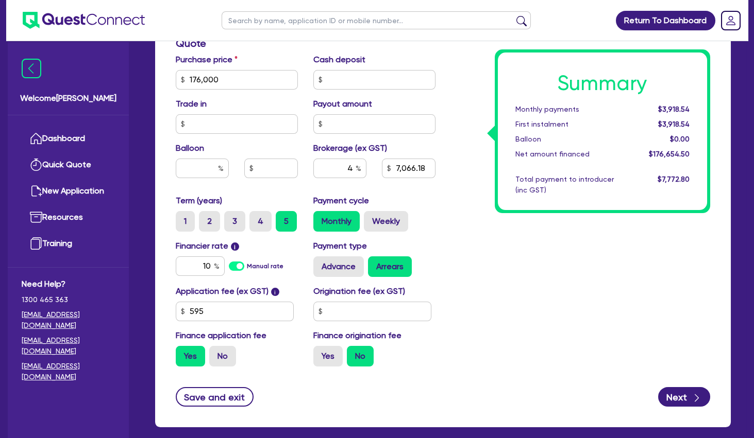
click at [600, 109] on div "Monthly payments" at bounding box center [571, 109] width 127 height 11
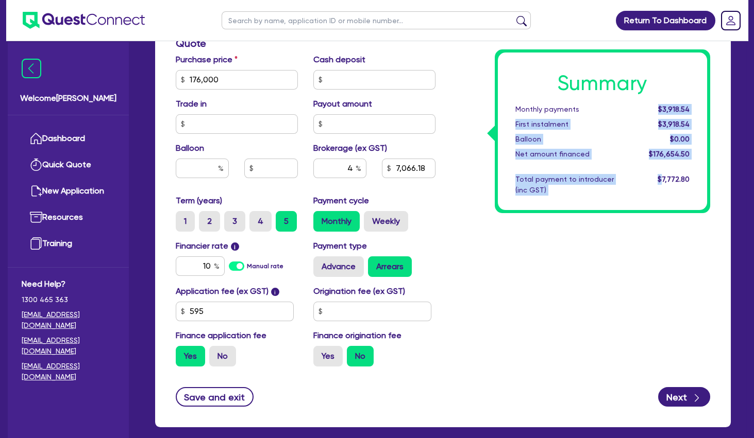
drag, startPoint x: 595, startPoint y: 117, endPoint x: 661, endPoint y: 185, distance: 95.1
click at [661, 185] on div "Summary Monthly payments $3,918.54 First instalment $3,918.54 Balloon $0.00 Net…" at bounding box center [603, 132] width 210 height 158
click at [661, 185] on div "$7,772.80" at bounding box center [665, 185] width 63 height 22
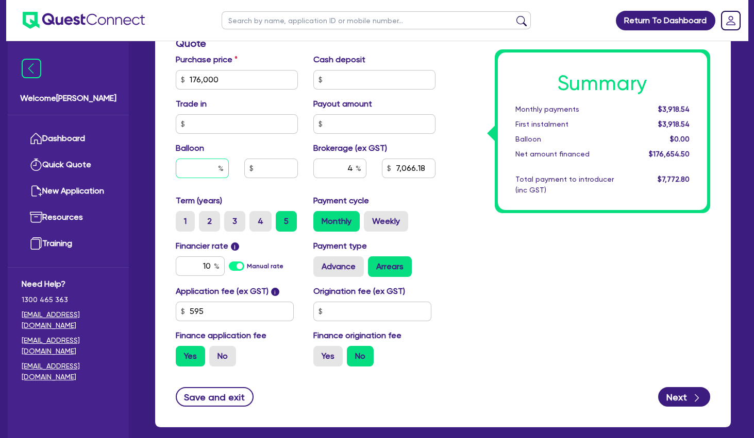
click at [207, 168] on input "text" at bounding box center [202, 169] width 53 height 20
type input "30"
type input "176,000"
type input "7,066.18"
type input "176,000"
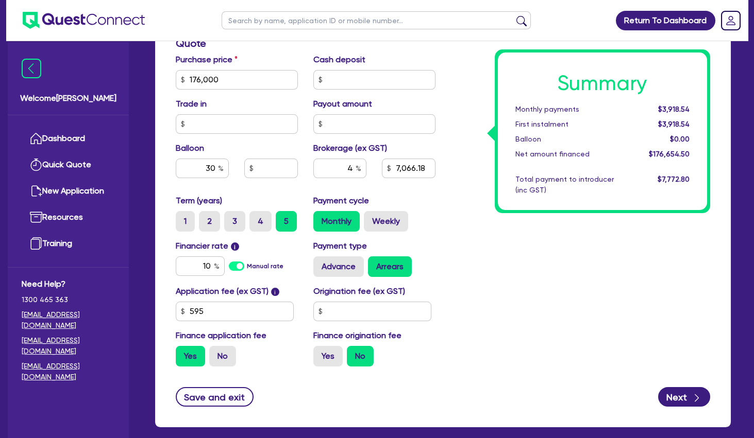
type input "52,800"
type input "7,066.18"
click at [501, 274] on div "Summary Monthly payments $3,236.70 First instalment $3,236.70 Balloon $52,800.0…" at bounding box center [580, 74] width 275 height 602
drag, startPoint x: 197, startPoint y: 168, endPoint x: 271, endPoint y: 164, distance: 74.3
click at [229, 165] on input "30" at bounding box center [202, 169] width 53 height 20
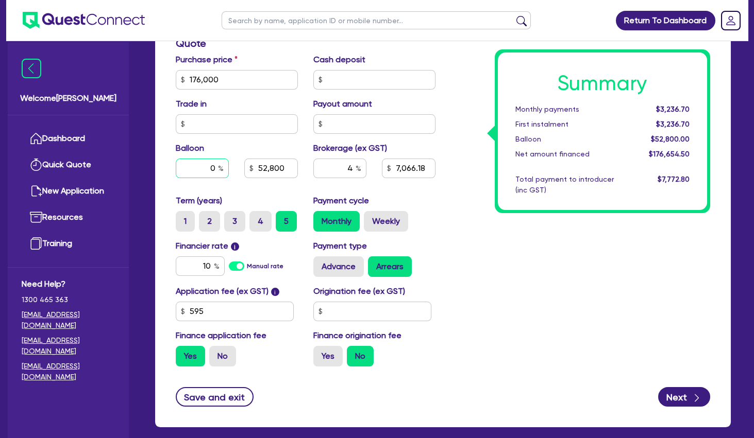
type input "0"
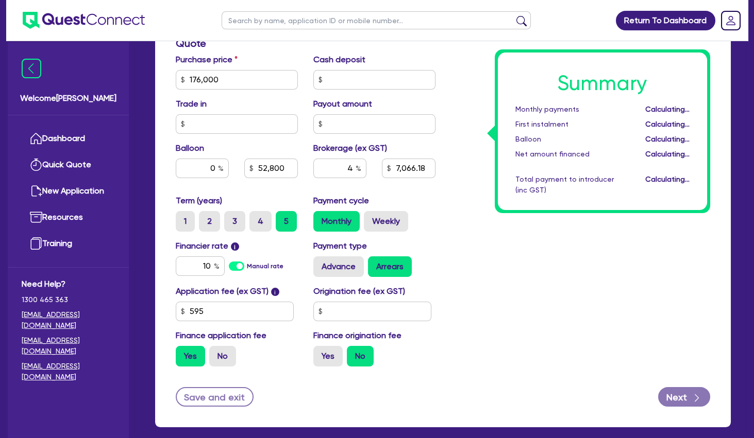
type input "176,000"
type input "52,800"
type input "7,066.18"
type input "176,000"
type input "7,066.18"
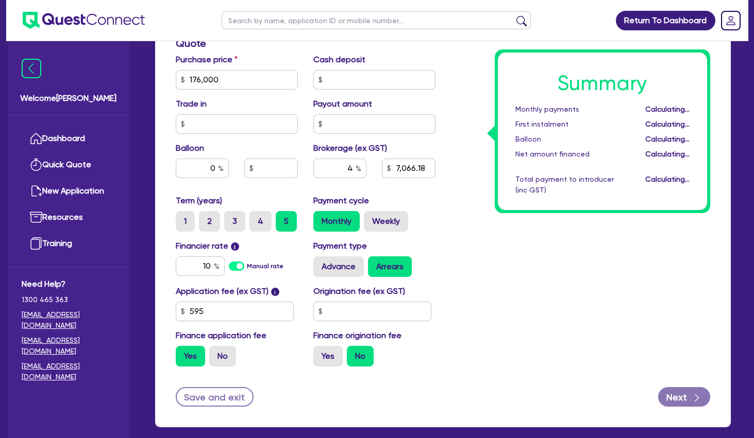
click at [556, 234] on div "Summary Monthly payments Calculating... First instalment Calculating... Balloon…" at bounding box center [580, 74] width 275 height 602
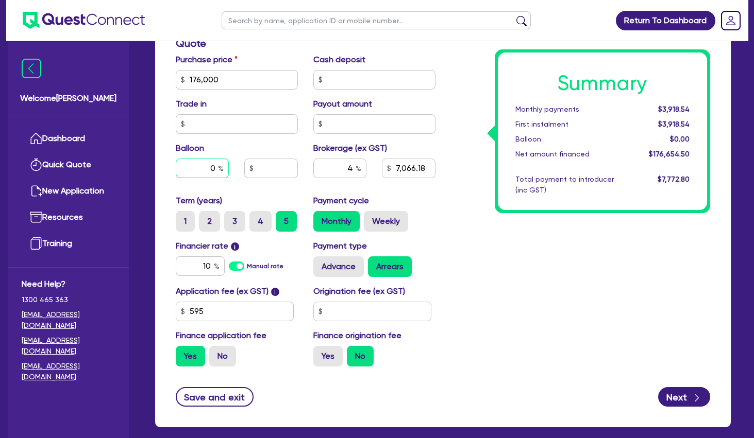
drag, startPoint x: 198, startPoint y: 170, endPoint x: 250, endPoint y: 166, distance: 52.7
click at [229, 167] on input "0" at bounding box center [202, 169] width 53 height 20
type input "30"
type input "176,000"
type input "7,066.18"
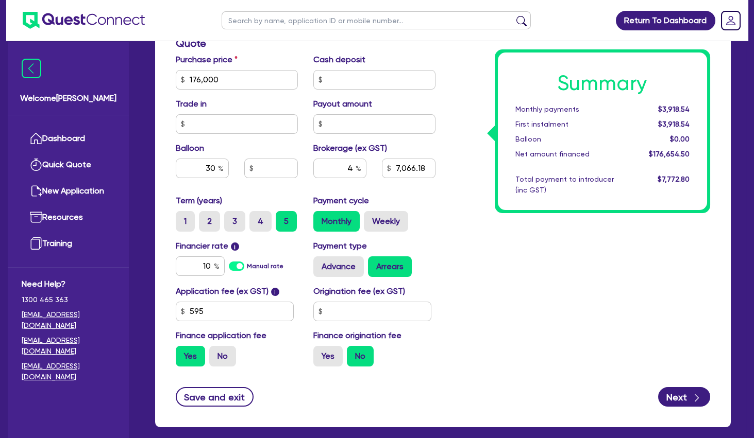
type input "176,000"
type input "52,800"
type input "7,066.18"
click at [539, 237] on div "Summary Monthly payments $3,236.70 First instalment $3,236.70 Balloon $52,800.0…" at bounding box center [580, 74] width 275 height 602
click at [355, 81] on input "text" at bounding box center [374, 80] width 122 height 20
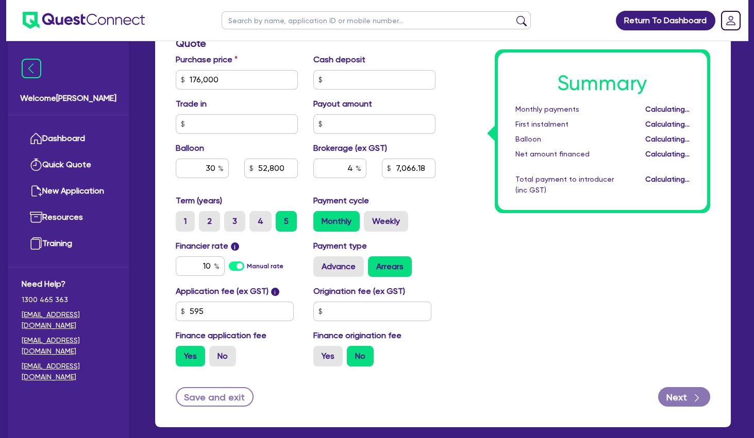
type input "176,000"
type input "52,800"
type input "7,066.18"
type input "176,000"
type input "52,800"
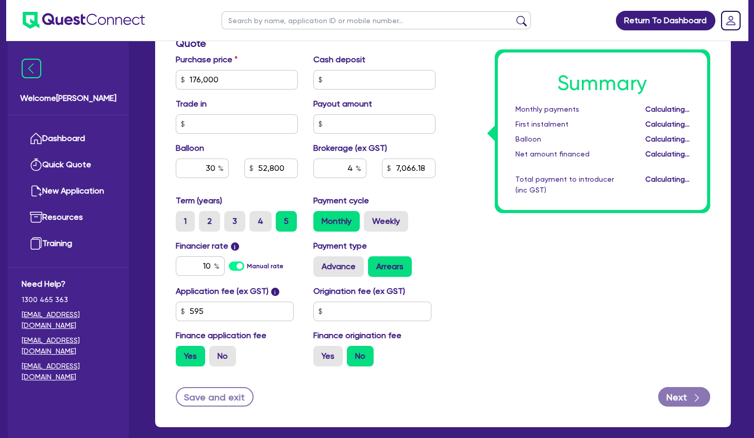
type input "7,066.18"
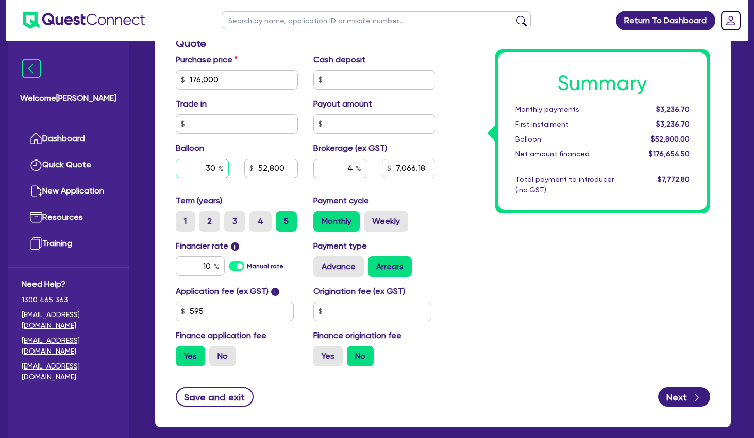
drag, startPoint x: 207, startPoint y: 171, endPoint x: 234, endPoint y: 170, distance: 27.4
click at [229, 171] on input "30" at bounding box center [202, 169] width 53 height 20
type input "176,000"
type input "0"
type input "52,800"
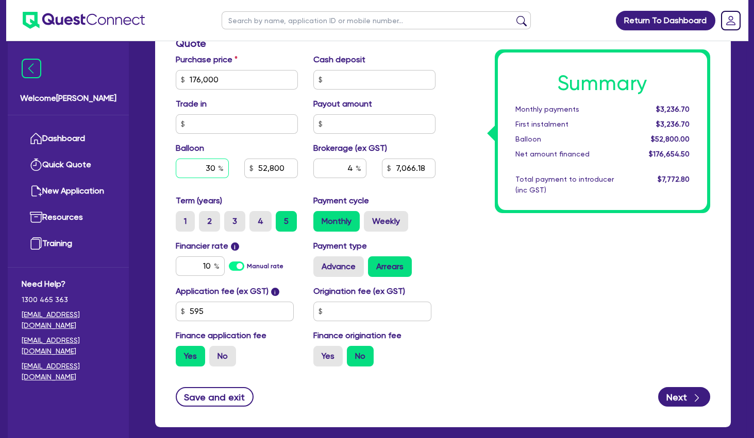
type input "7,066.18"
type input "176,000"
type input "7,066.18"
type input "0"
type input "176,000"
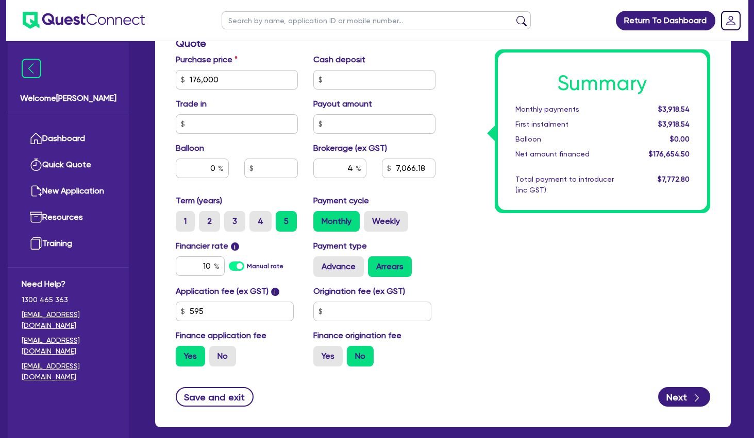
type input "7,066.18"
type input "176,000"
type input "7,066.18"
click at [514, 248] on div "Summary Monthly payments $3,918.54 First instalment $3,918.54 Balloon $0.00 Net…" at bounding box center [580, 74] width 275 height 602
drag, startPoint x: 260, startPoint y: 80, endPoint x: 158, endPoint y: 74, distance: 101.7
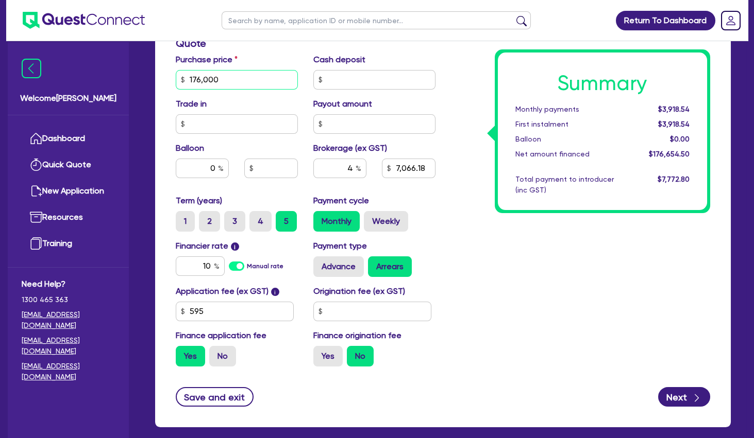
click at [176, 74] on input "176,000" at bounding box center [237, 80] width 122 height 20
click at [411, 81] on input "text" at bounding box center [374, 80] width 122 height 20
type input "176,000"
type input "1"
type input "7,066.18"
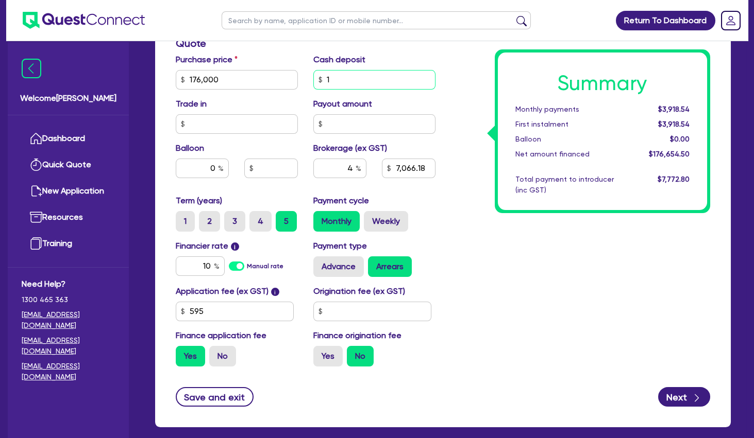
type input "176,000"
type input "7,066.14"
type input "17,600"
type input "176,000"
type input "7,066.14"
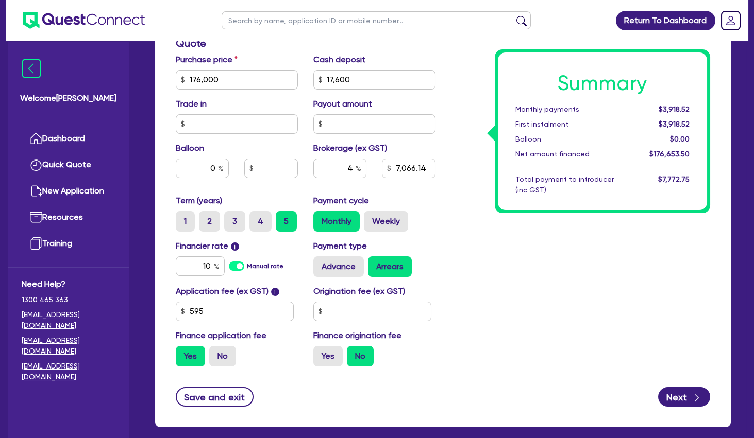
type input "176,000"
type input "6,362.18"
click at [487, 190] on div "Summary Monthly payments $3,528.14 First instalment $3,528.14 Balloon $0.00 Net…" at bounding box center [580, 74] width 275 height 602
click at [555, 225] on div "Summary Monthly payments $3,528.14 First instalment $3,528.14 Balloon $0.00 Net…" at bounding box center [580, 74] width 275 height 602
click at [546, 316] on div "Summary Monthly payments $3,528.14 First instalment $3,528.14 Balloon $0.00 Net…" at bounding box center [580, 74] width 275 height 602
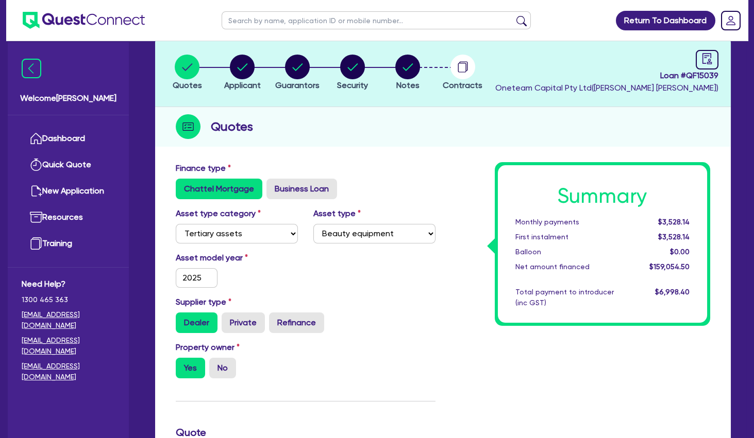
scroll to position [0, 0]
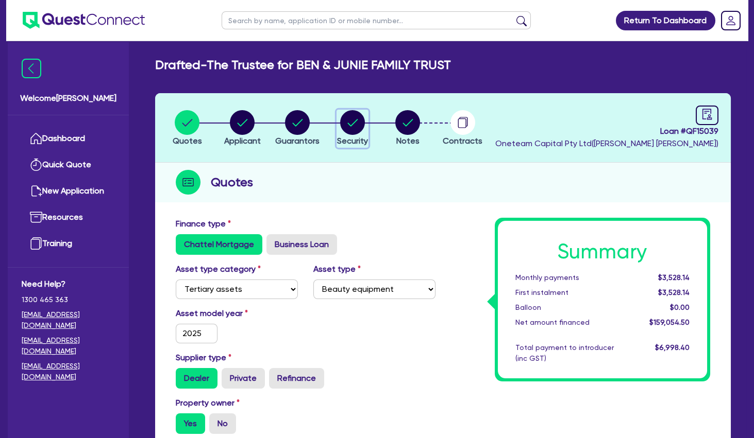
click at [360, 123] on circle "button" at bounding box center [352, 122] width 25 height 25
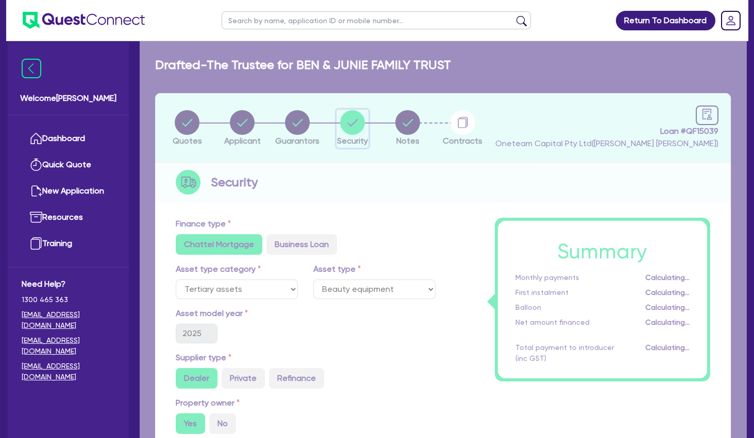
select select "TERTIARY_ASSETS"
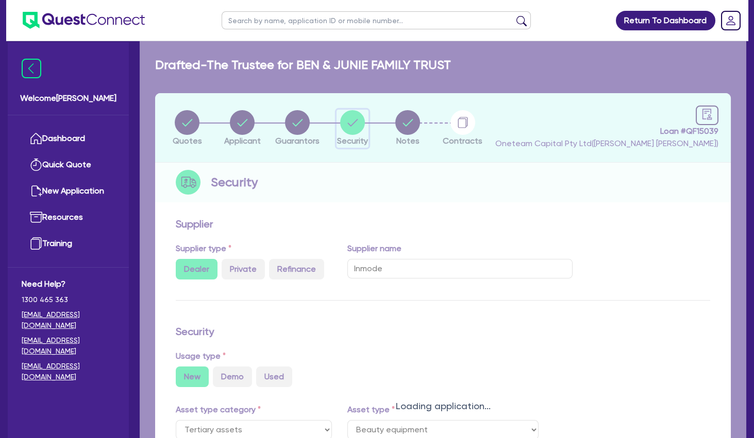
select select "BEAUTY_EQUIPMENT"
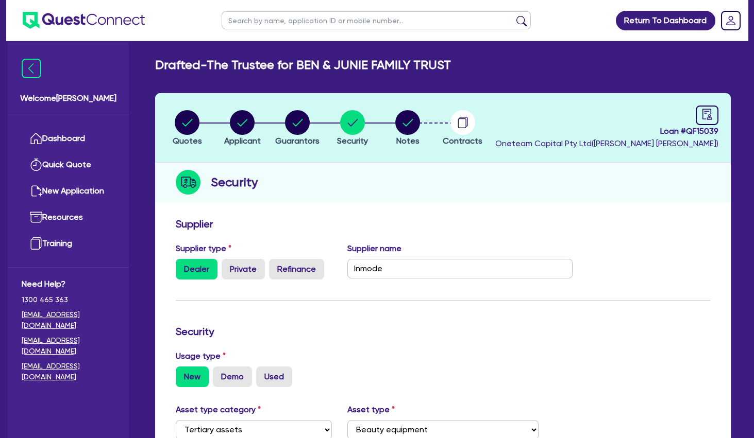
click at [601, 203] on div "Quotes Applicant [GEOGRAPHIC_DATA] Security Notes Contracts Loan # QF15039 Onet…" at bounding box center [443, 393] width 576 height 601
click at [237, 128] on circle "button" at bounding box center [242, 122] width 25 height 25
select select "TRUST"
select select "COMPANY"
select select "HEALTH_BEAUTY"
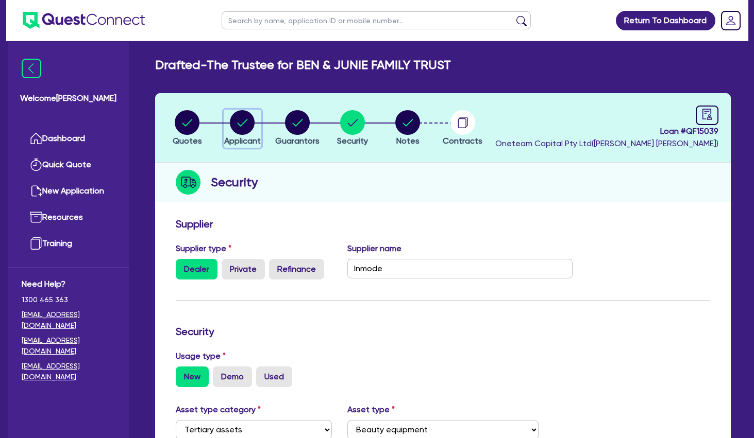
select select "HAIR_BEAUTY_SALONS"
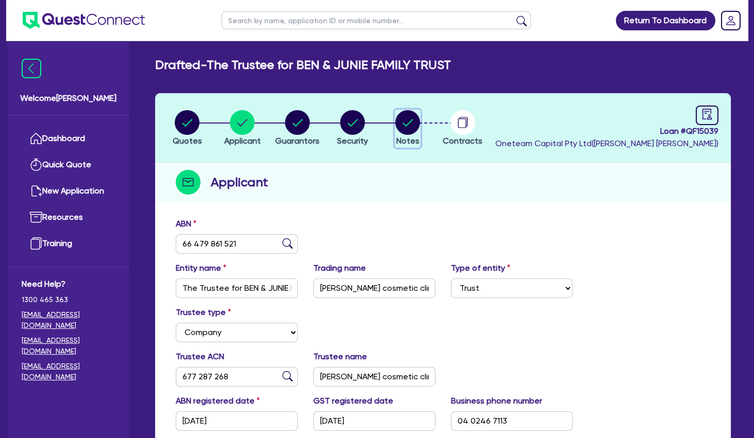
click at [397, 123] on circle "button" at bounding box center [407, 122] width 25 height 25
select select "Other"
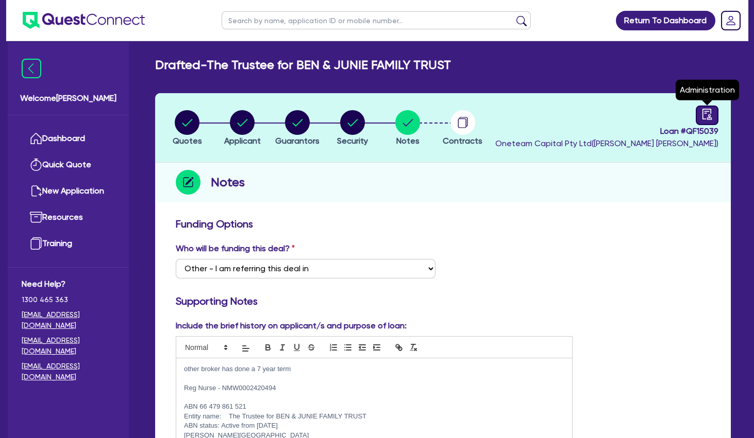
click at [706, 113] on icon "audit" at bounding box center [706, 114] width 9 height 11
select select "DRAFTED_NEW"
select select "Other"
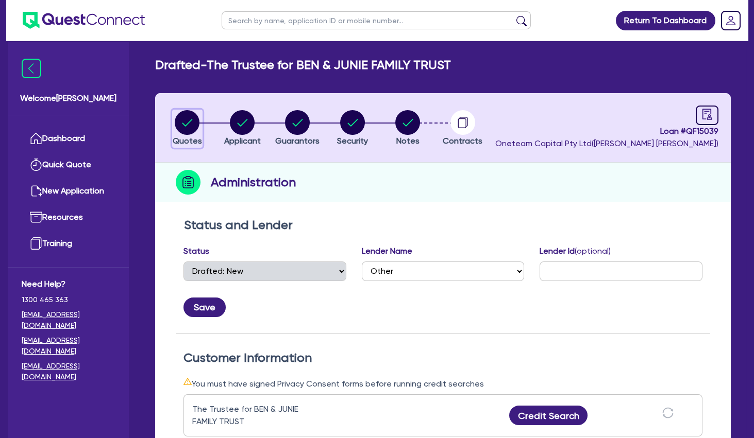
click at [190, 125] on circle "button" at bounding box center [187, 122] width 25 height 25
select select "TERTIARY_ASSETS"
select select "BEAUTY_EQUIPMENT"
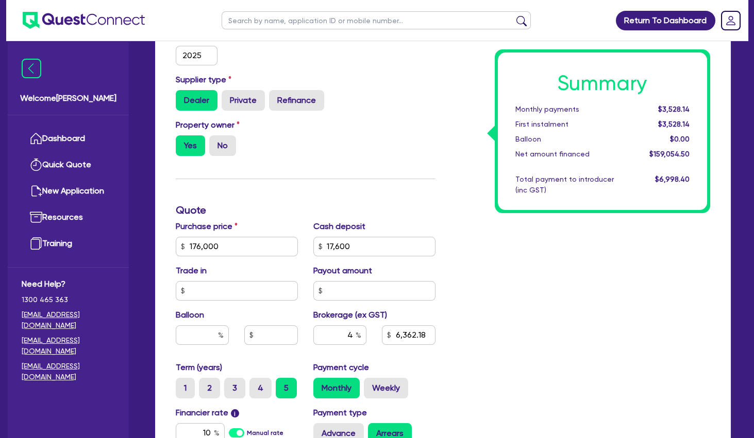
scroll to position [496, 0]
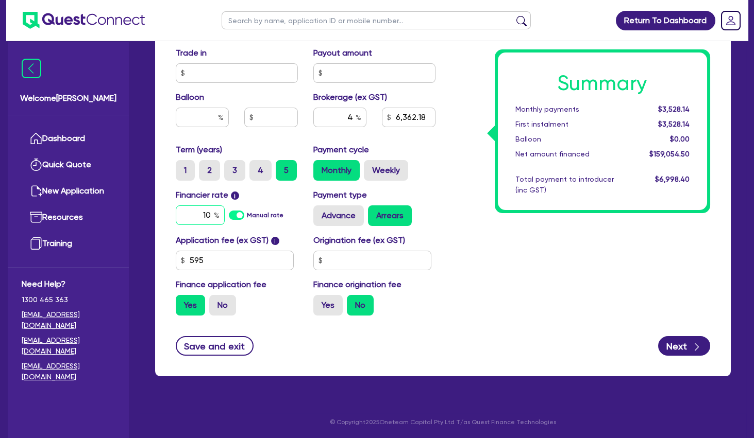
drag, startPoint x: 192, startPoint y: 218, endPoint x: 248, endPoint y: 215, distance: 56.2
click at [225, 217] on input "10" at bounding box center [200, 216] width 49 height 20
type input "13"
type input "176,000"
type input "17,600"
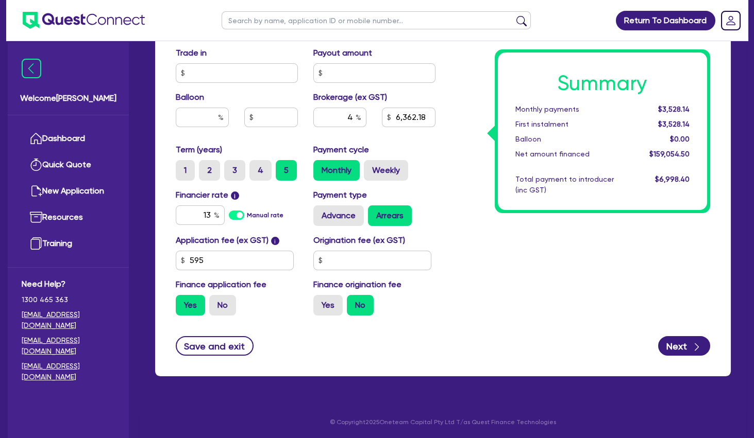
type input "6,362.18"
type input "176,000"
type input "17,600"
type input "6,362.18"
click at [555, 253] on div "Summary Monthly payments $3,528.14 First instalment $3,528.14 Balloon $0.00 Net…" at bounding box center [580, 23] width 275 height 602
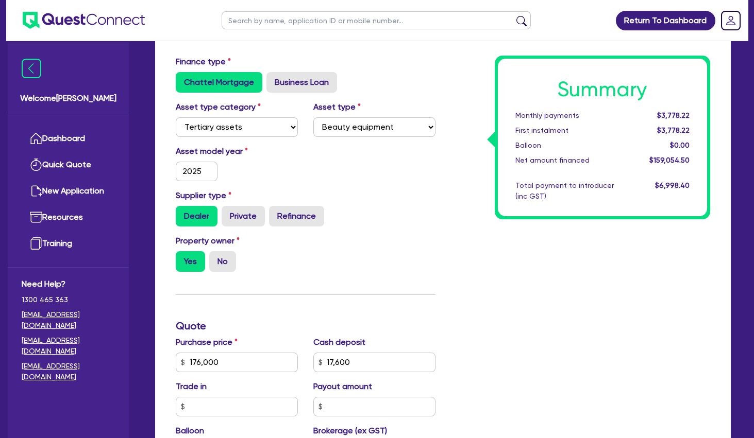
scroll to position [0, 0]
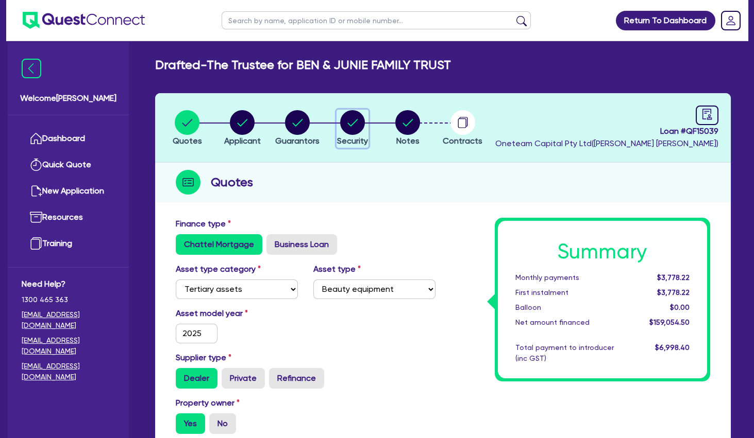
click at [353, 121] on circle "button" at bounding box center [352, 122] width 25 height 25
select select "TERTIARY_ASSETS"
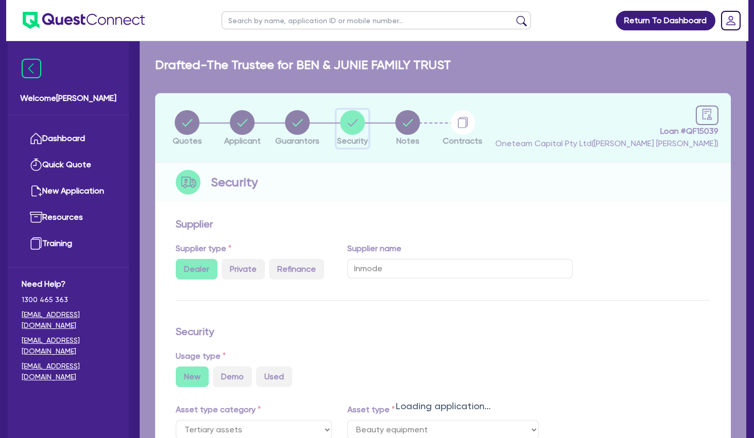
select select "BEAUTY_EQUIPMENT"
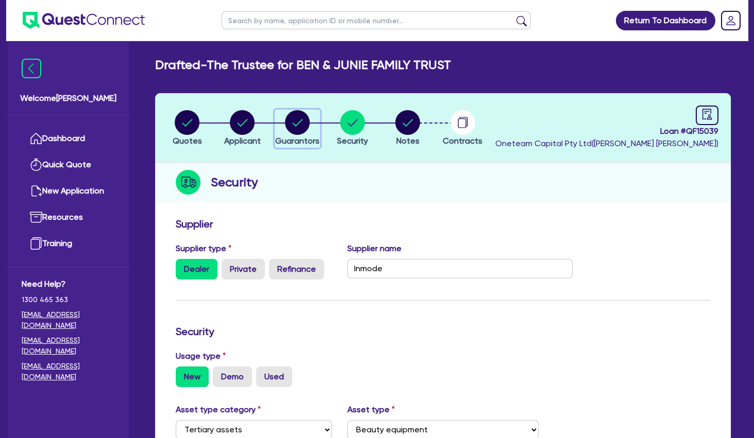
click at [297, 127] on circle "button" at bounding box center [297, 122] width 25 height 25
select select "MRS"
select select "VIC"
select select "MARRIED"
select select "PROPERTY"
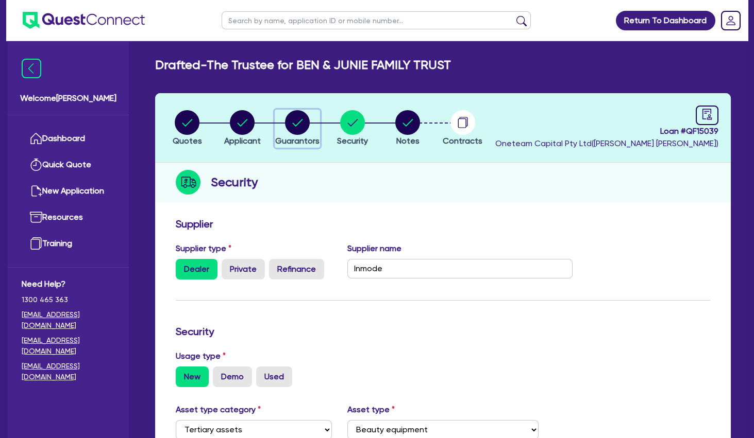
select select "CASH"
select select "VEHICLE"
select select "HOUSEHOLD_PERSONAL"
select select "OTHER"
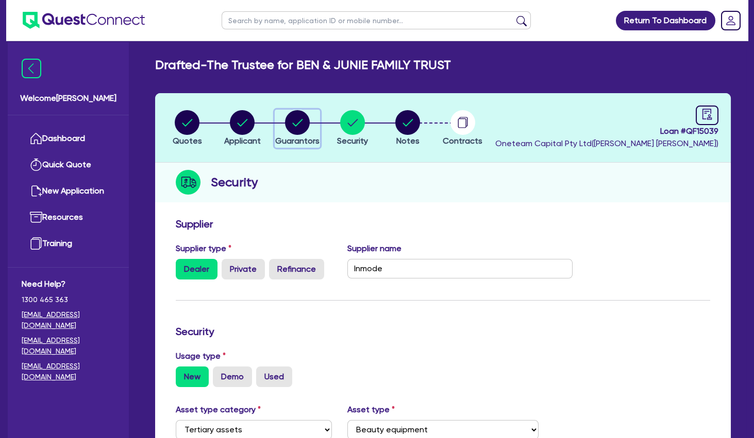
select select "MORTGAGE"
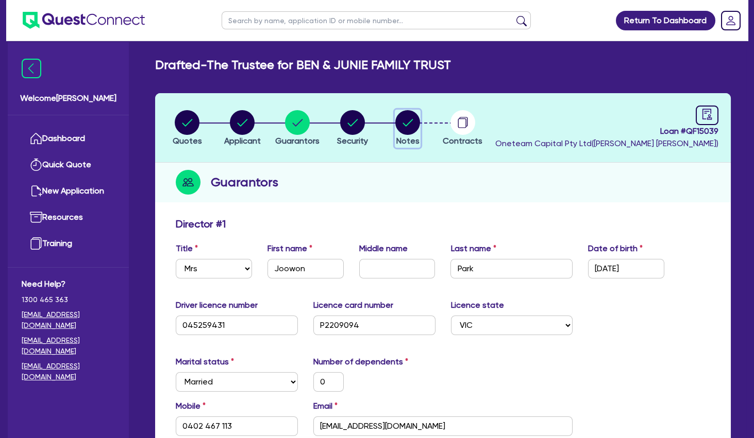
click at [412, 114] on circle "button" at bounding box center [407, 122] width 25 height 25
select select "Other"
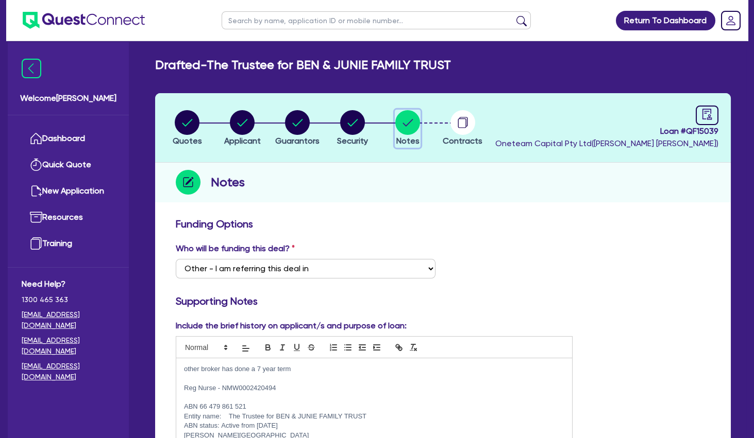
scroll to position [167, 0]
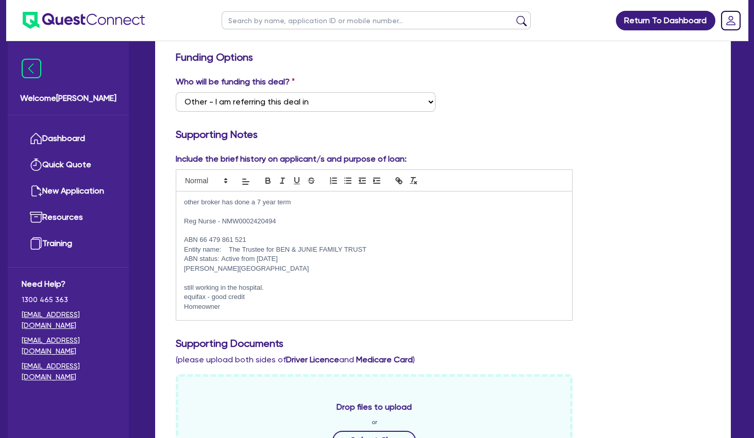
drag, startPoint x: 264, startPoint y: 213, endPoint x: 283, endPoint y: 212, distance: 19.1
click at [264, 213] on p at bounding box center [374, 211] width 380 height 9
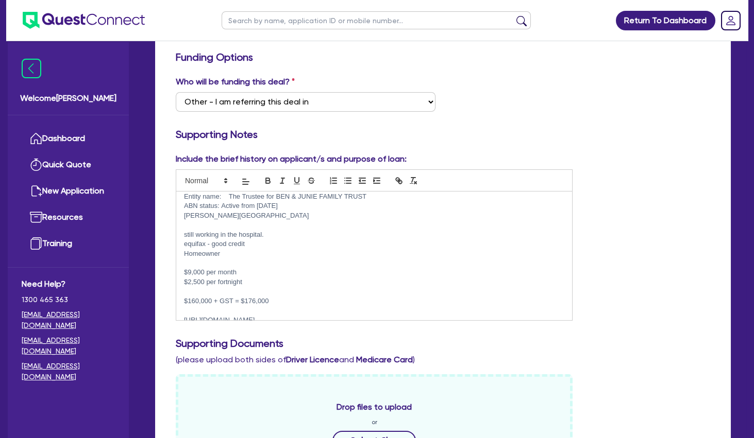
scroll to position [74, 0]
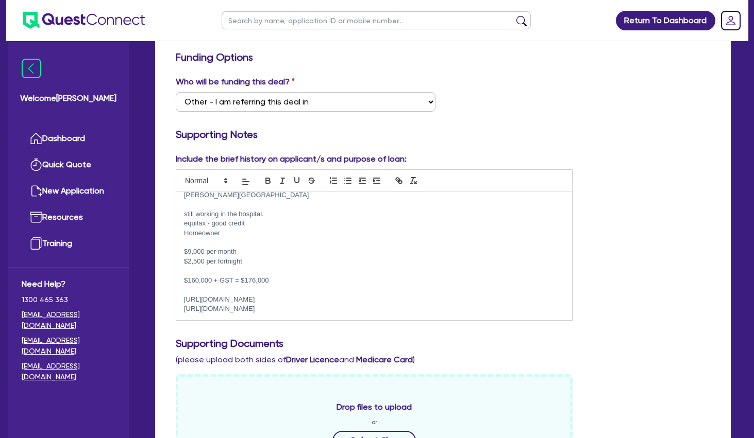
click at [269, 251] on p "$9,000 per month" at bounding box center [374, 251] width 380 height 9
click at [269, 259] on p "$2,500 per fortnight" at bounding box center [374, 261] width 380 height 9
click at [684, 248] on div "Include the brief history on applicant/s and purpose of loan: other broker has …" at bounding box center [443, 241] width 550 height 176
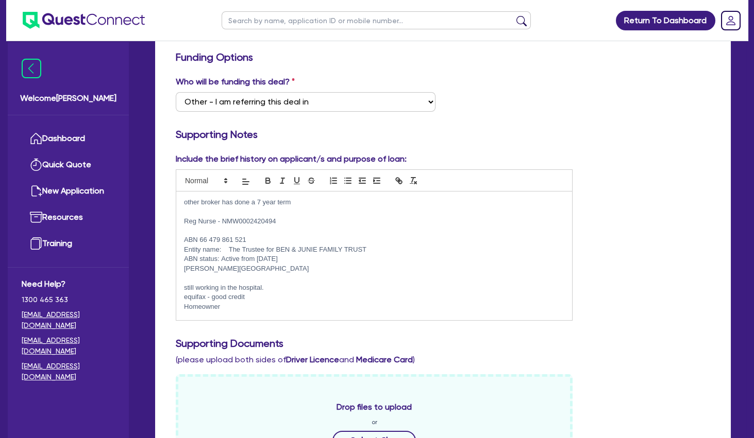
click at [235, 228] on p at bounding box center [374, 230] width 380 height 9
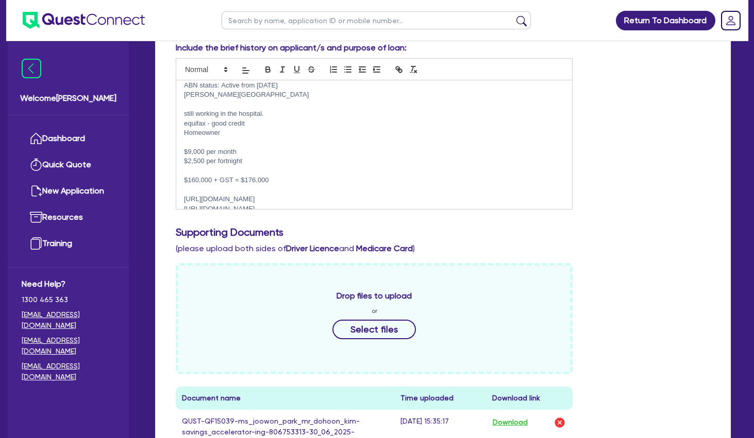
scroll to position [83, 0]
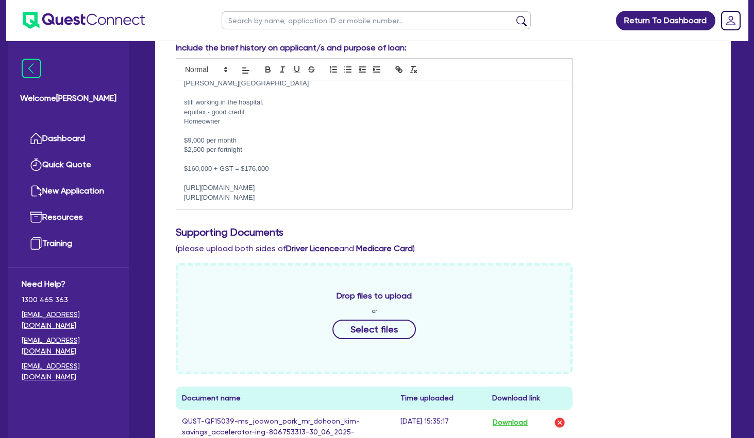
drag, startPoint x: 268, startPoint y: 102, endPoint x: 185, endPoint y: 101, distance: 83.5
click at [185, 101] on p "still working in the hospital." at bounding box center [374, 102] width 380 height 9
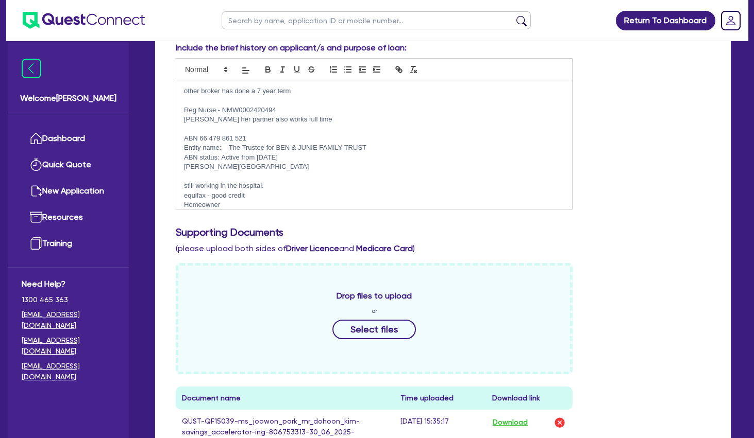
click at [265, 126] on p at bounding box center [374, 128] width 380 height 9
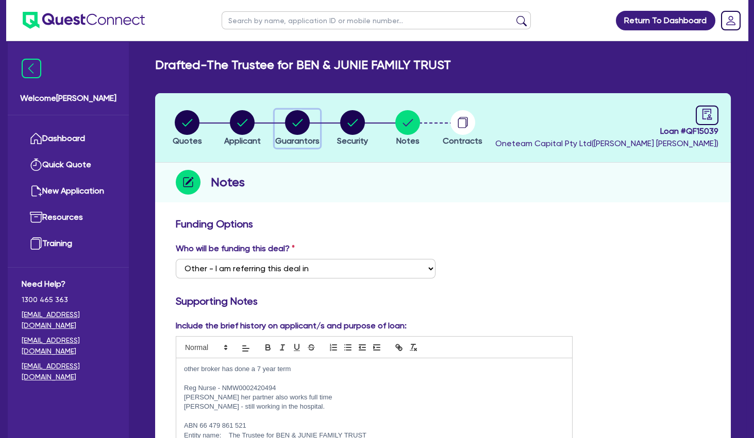
click at [297, 122] on circle "button" at bounding box center [297, 122] width 25 height 25
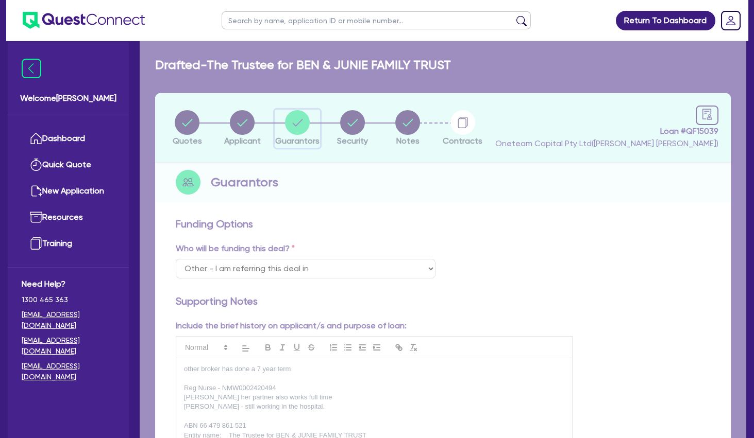
select select "MRS"
select select "VIC"
select select "MARRIED"
select select "PROPERTY"
select select "CASH"
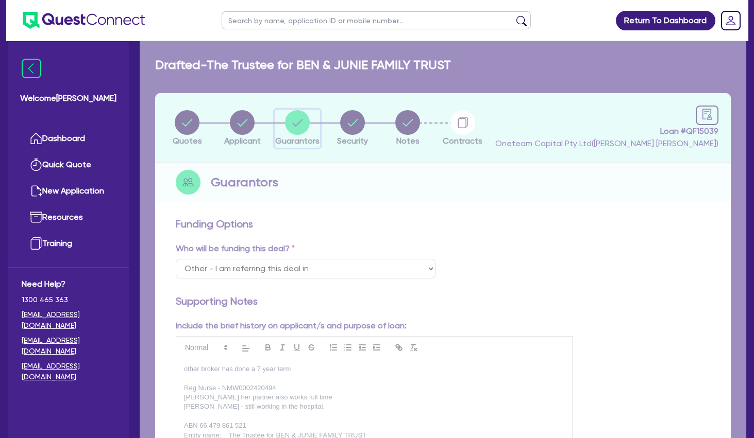
select select "VEHICLE"
select select "HOUSEHOLD_PERSONAL"
select select "OTHER"
select select "MORTGAGE"
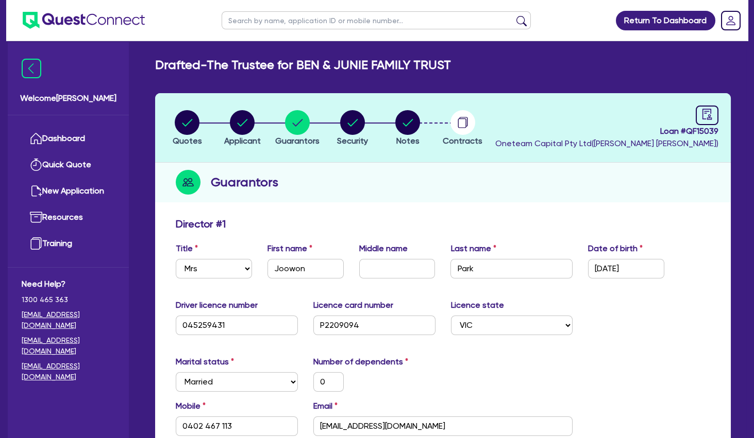
click at [296, 20] on input "text" at bounding box center [376, 20] width 309 height 18
click at [240, 115] on circle "button" at bounding box center [242, 122] width 25 height 25
select select "TRUST"
select select "COMPANY"
select select "HEALTH_BEAUTY"
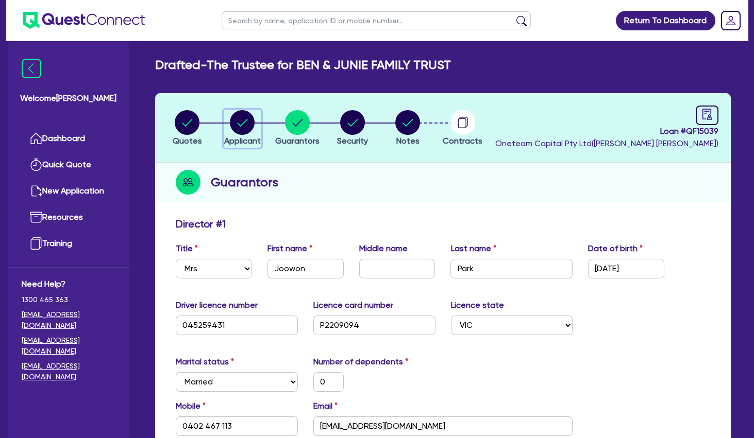
select select "HAIR_BEAUTY_SALONS"
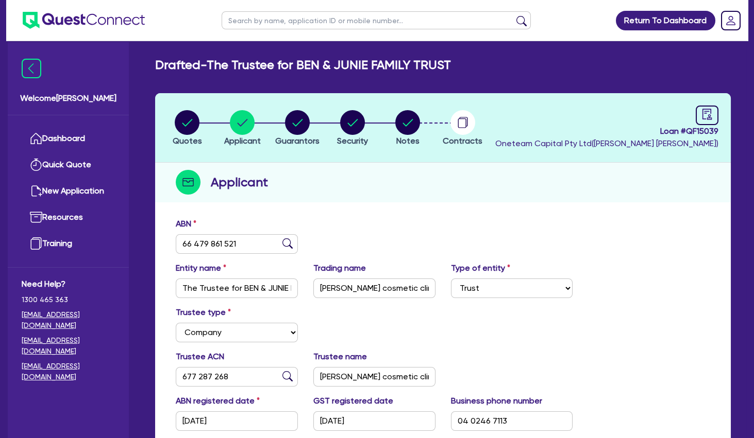
click at [288, 23] on input "text" at bounding box center [376, 20] width 309 height 18
type input "[PERSON_NAME]"
click button "submit" at bounding box center [521, 22] width 16 height 14
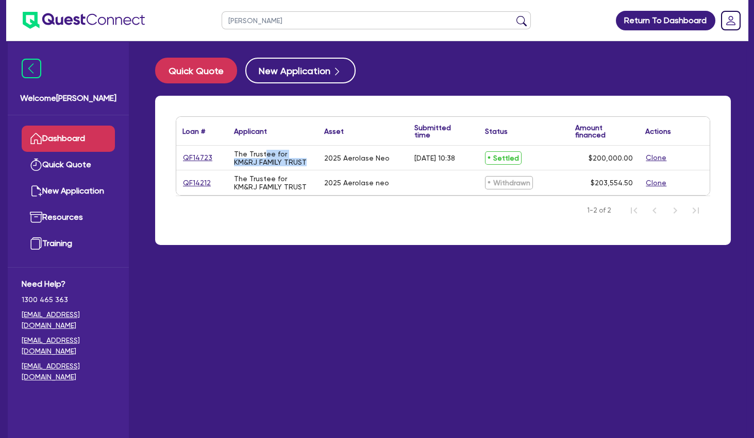
drag, startPoint x: 263, startPoint y: 155, endPoint x: 291, endPoint y: 165, distance: 30.2
click at [291, 165] on div "The Trustee for KM&RJ FAMILY TRUST" at bounding box center [273, 158] width 78 height 16
click at [292, 165] on div "The Trustee for KM&RJ FAMILY TRUST" at bounding box center [273, 158] width 78 height 16
drag, startPoint x: 329, startPoint y: 160, endPoint x: 362, endPoint y: 161, distance: 32.5
click at [361, 161] on div "2025 Aerolase Neo" at bounding box center [356, 158] width 65 height 8
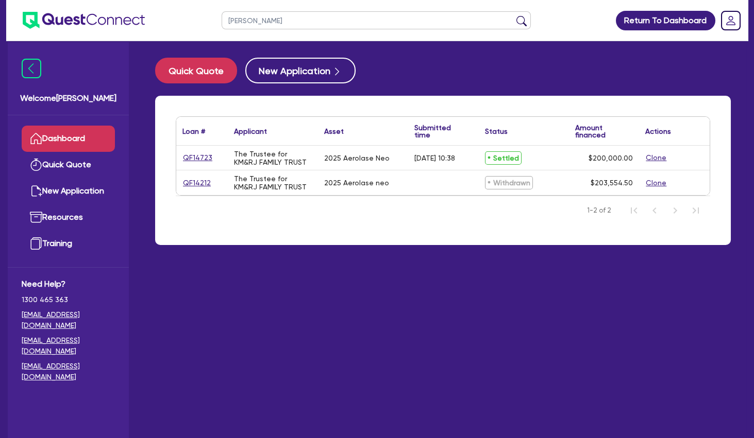
click at [362, 161] on div "2025 Aerolase Neo" at bounding box center [356, 158] width 65 height 8
drag, startPoint x: 339, startPoint y: 187, endPoint x: 348, endPoint y: 187, distance: 9.3
click at [341, 187] on div "2025 Aerolase neo" at bounding box center [356, 183] width 65 height 8
click at [348, 187] on div "2025 Aerolase neo" at bounding box center [356, 183] width 65 height 8
drag, startPoint x: 336, startPoint y: 158, endPoint x: 390, endPoint y: 158, distance: 53.6
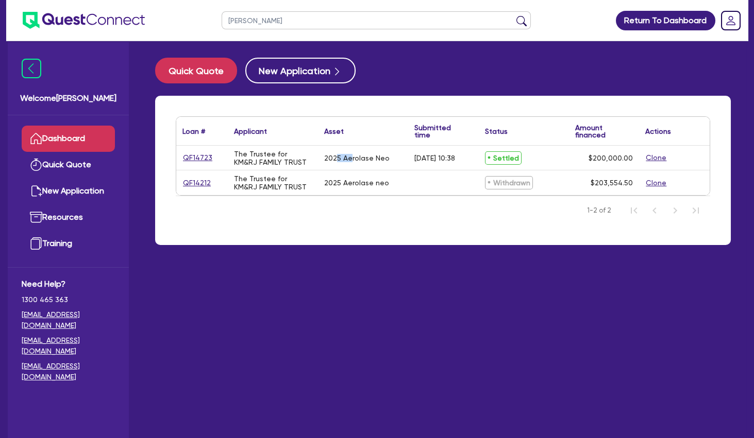
click at [382, 158] on div "2025 Aerolase Neo" at bounding box center [356, 158] width 65 height 8
click at [390, 158] on div "2025 Aerolase Neo" at bounding box center [363, 158] width 90 height 24
click at [196, 157] on link "QF14723" at bounding box center [197, 158] width 30 height 12
select select "TERTIARY_ASSETS"
select select "BEAUTY_EQUIPMENT"
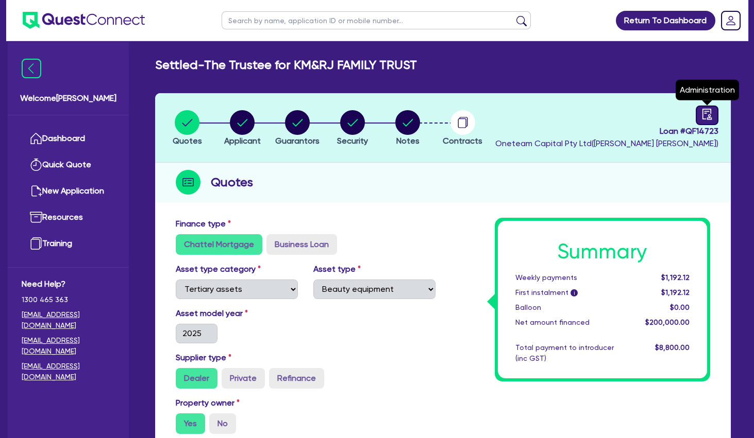
click at [703, 117] on icon "audit" at bounding box center [706, 114] width 9 height 11
select select "SETTLED"
select select "Shift"
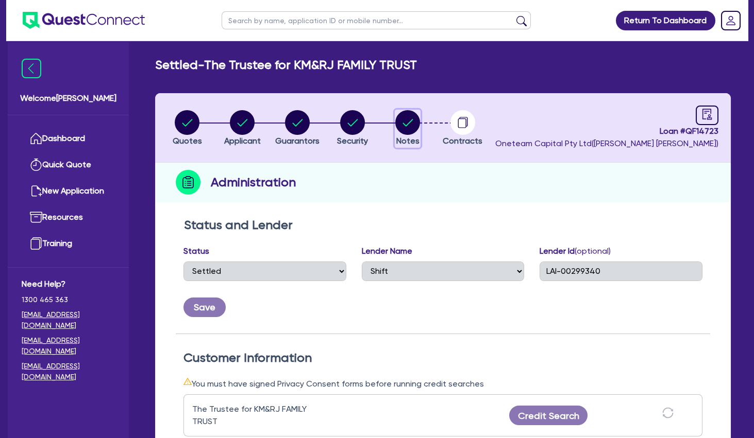
click at [418, 120] on circle "button" at bounding box center [407, 122] width 25 height 25
select select "Other"
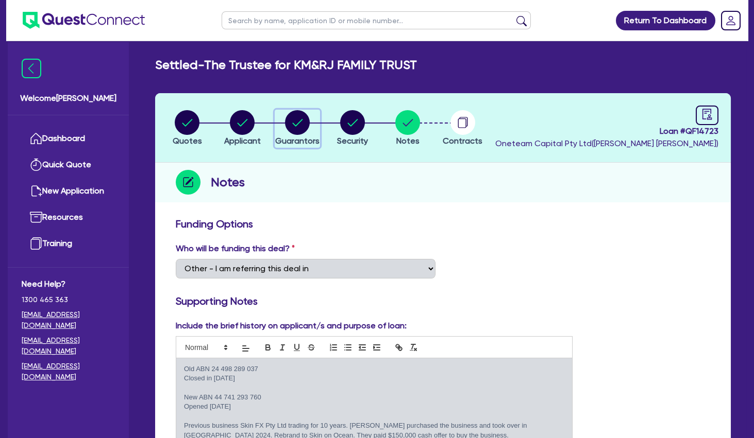
click at [297, 122] on circle "button" at bounding box center [297, 122] width 25 height 25
select select "MRS"
select select "QLD"
select select "DE_FACTO"
select select "PROPERTY"
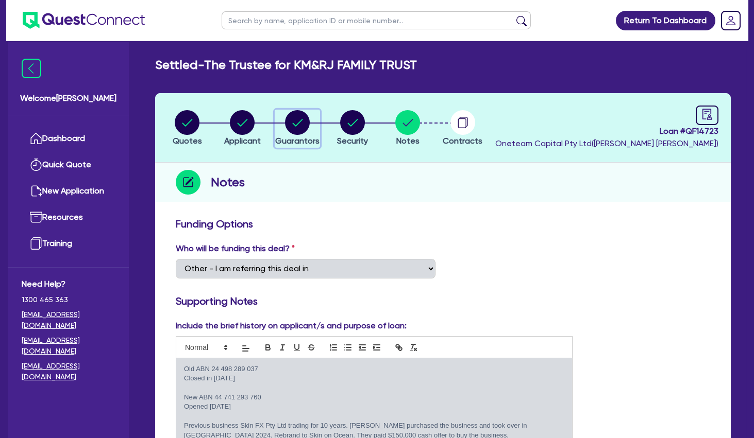
select select "CASH"
select select "VEHICLE"
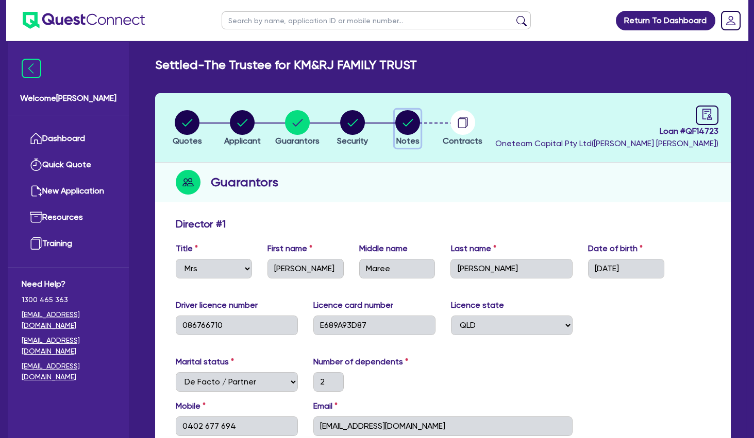
click at [408, 122] on circle "button" at bounding box center [407, 122] width 25 height 25
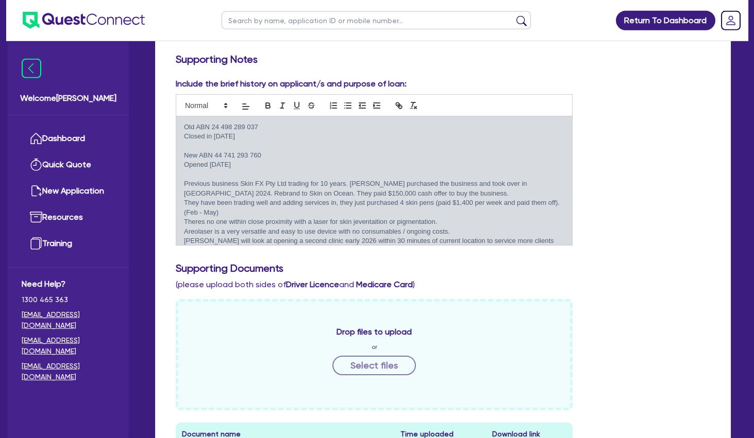
scroll to position [223, 0]
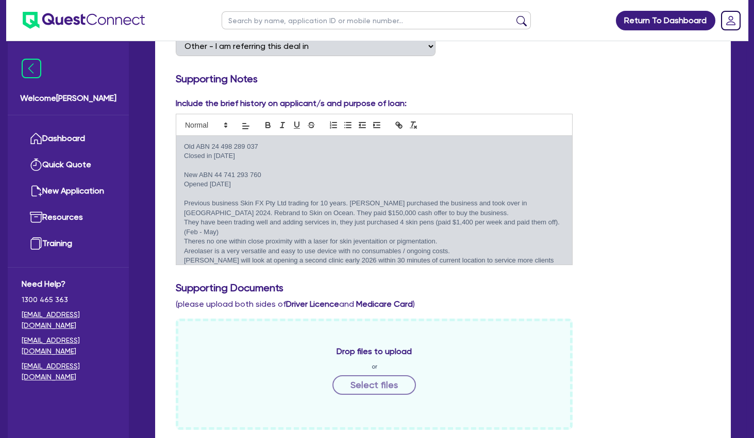
click at [282, 216] on p "Previous business Skin FX Pty Ltd trading for 10 years. [PERSON_NAME] purchased…" at bounding box center [374, 208] width 380 height 19
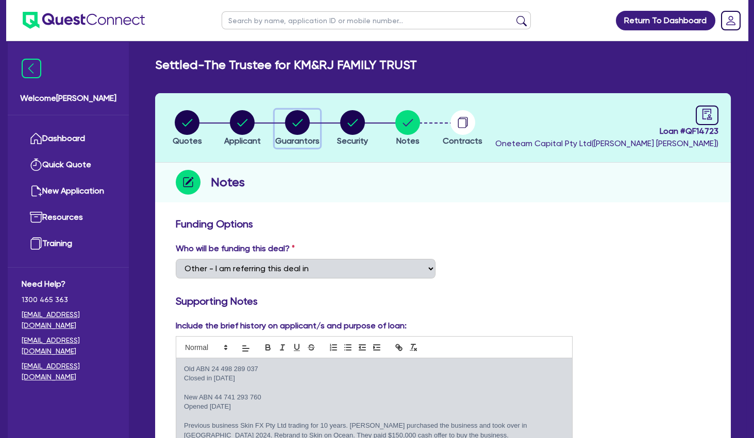
click at [294, 123] on circle "button" at bounding box center [297, 122] width 25 height 25
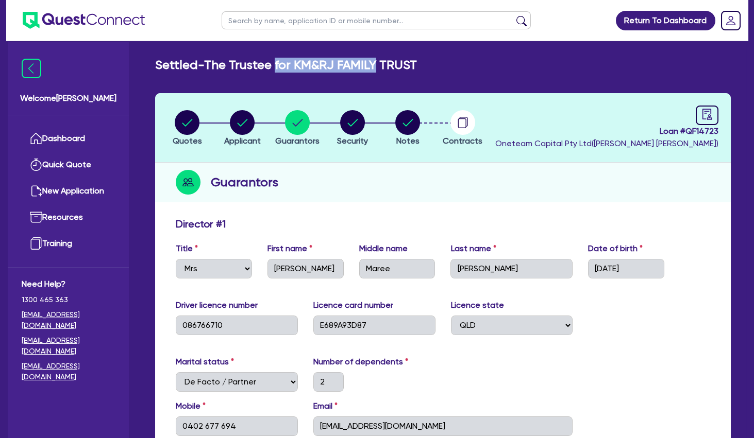
drag, startPoint x: 317, startPoint y: 65, endPoint x: 401, endPoint y: 65, distance: 84.0
click at [399, 65] on h2 "Settled - The Trustee for KM&RJ FAMILY TRUST" at bounding box center [286, 65] width 262 height 15
click at [401, 65] on h2 "Settled - The Trustee for KM&RJ FAMILY TRUST" at bounding box center [286, 65] width 262 height 15
click at [244, 120] on circle "button" at bounding box center [242, 122] width 25 height 25
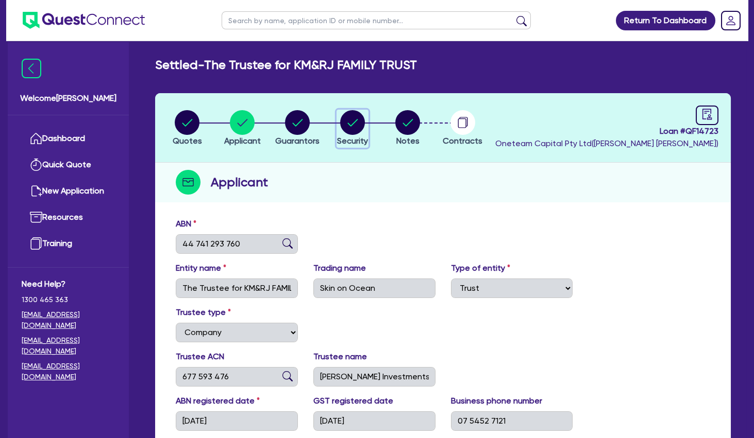
click at [356, 123] on circle "button" at bounding box center [352, 122] width 25 height 25
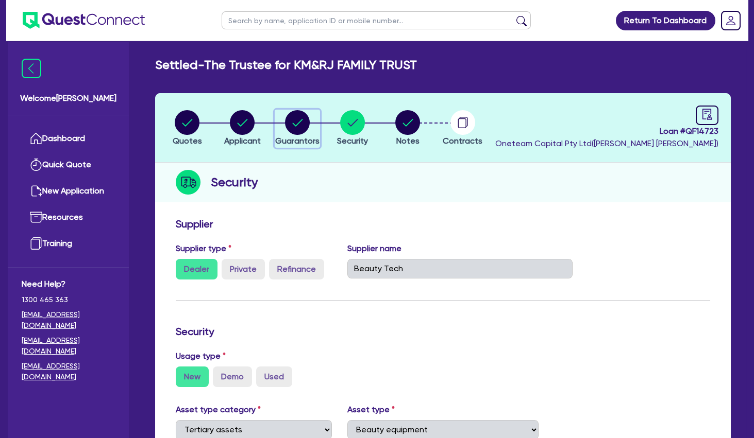
click at [303, 115] on circle "button" at bounding box center [297, 122] width 25 height 25
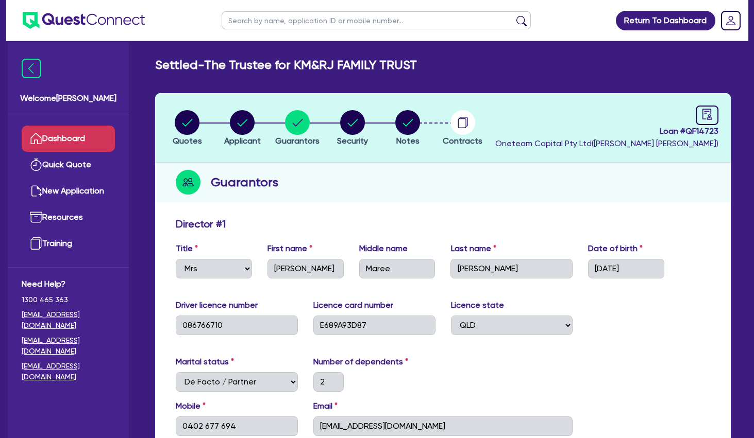
click at [77, 137] on link "Dashboard" at bounding box center [68, 139] width 93 height 26
